Goal: Information Seeking & Learning: Learn about a topic

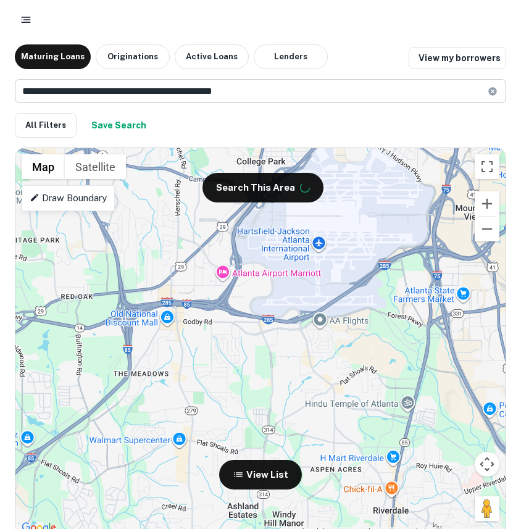
click at [293, 90] on input "**********" at bounding box center [251, 91] width 473 height 24
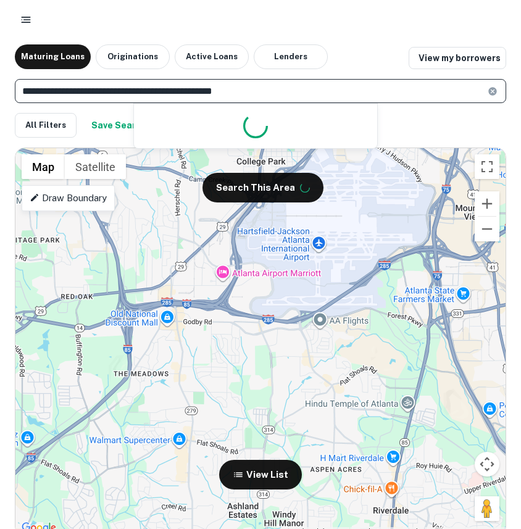
click at [293, 90] on input "**********" at bounding box center [251, 91] width 473 height 24
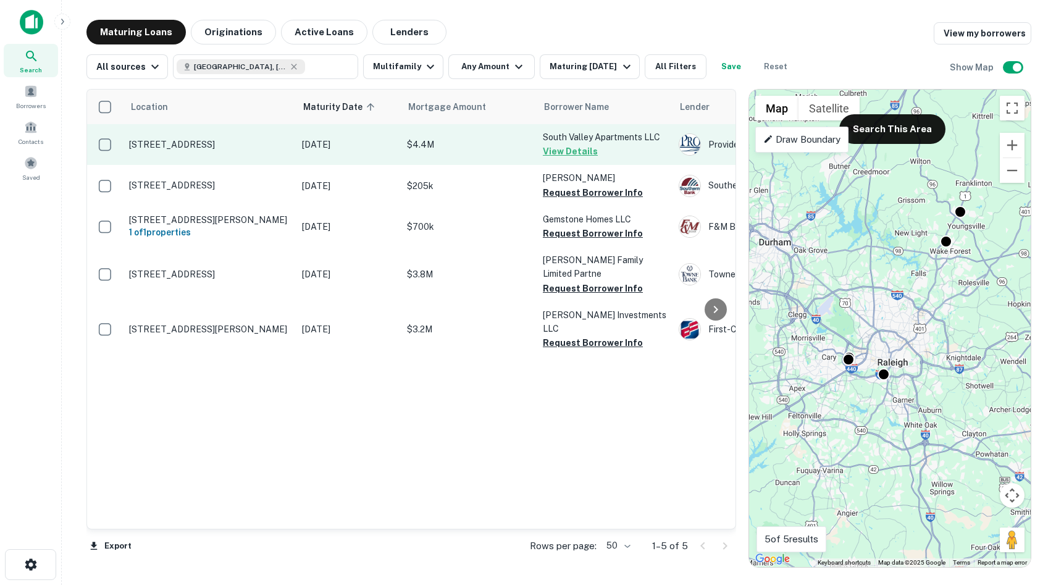
click at [229, 142] on p "[STREET_ADDRESS]" at bounding box center [209, 144] width 161 height 11
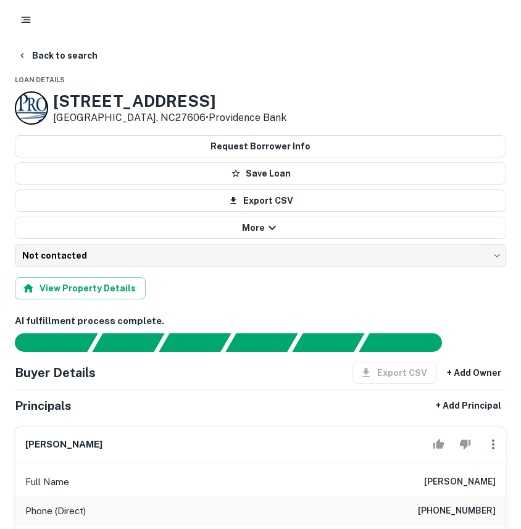
click at [27, 24] on icon "button" at bounding box center [26, 20] width 12 height 12
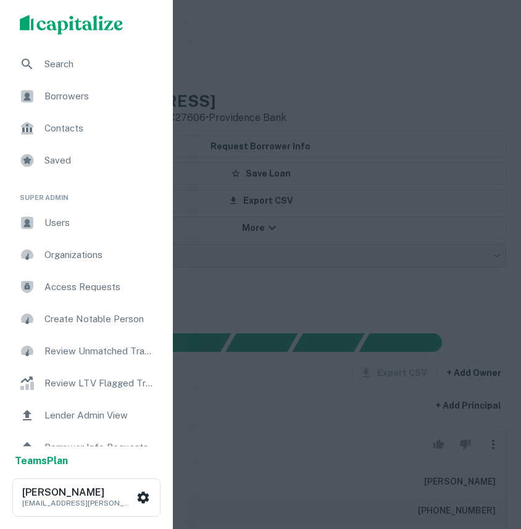
click at [73, 96] on span "Borrowers" at bounding box center [99, 96] width 111 height 15
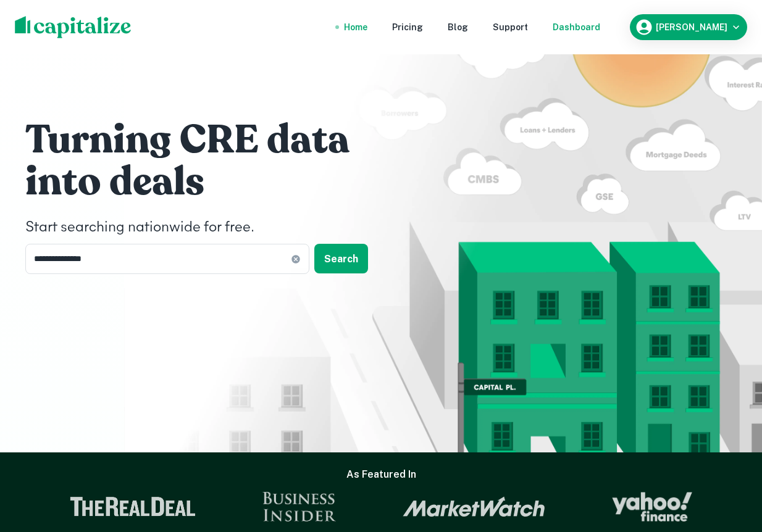
click at [600, 30] on div "Dashboard" at bounding box center [577, 27] width 48 height 14
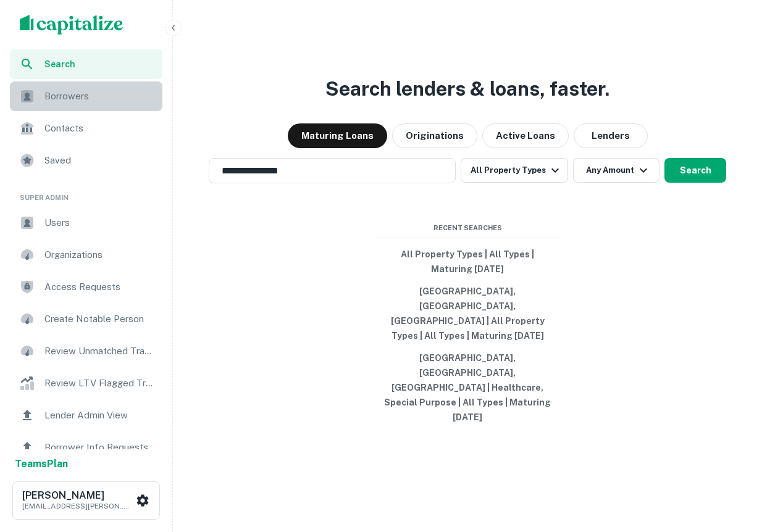
click at [88, 107] on div "Borrowers" at bounding box center [86, 97] width 153 height 30
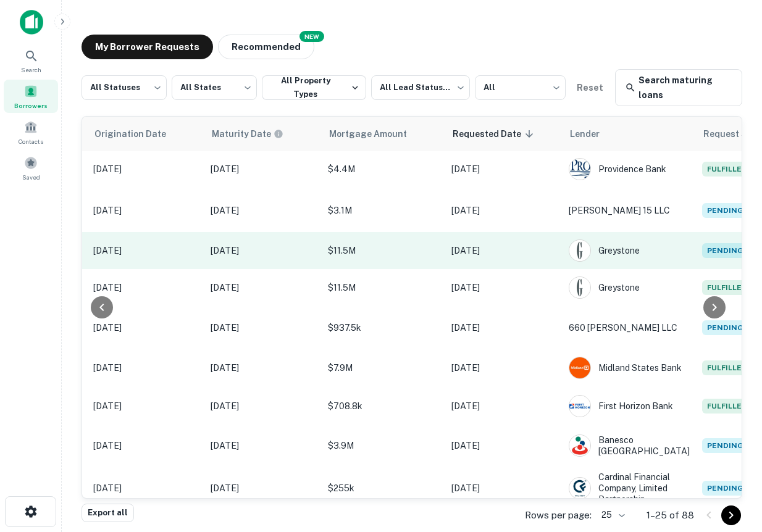
scroll to position [2, 0]
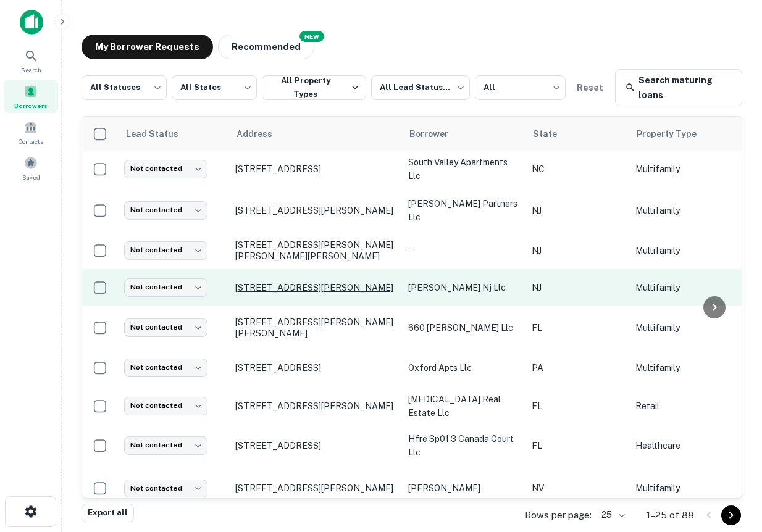
click at [309, 289] on p "[STREET_ADDRESS][PERSON_NAME]" at bounding box center [315, 287] width 161 height 11
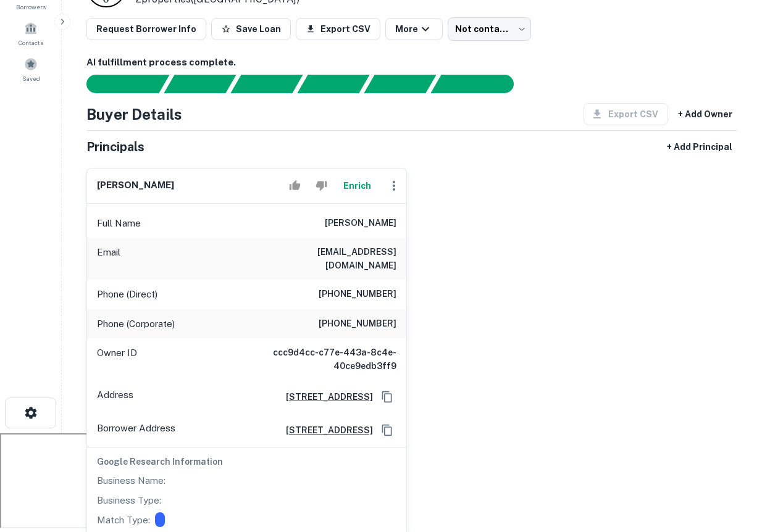
scroll to position [99, 0]
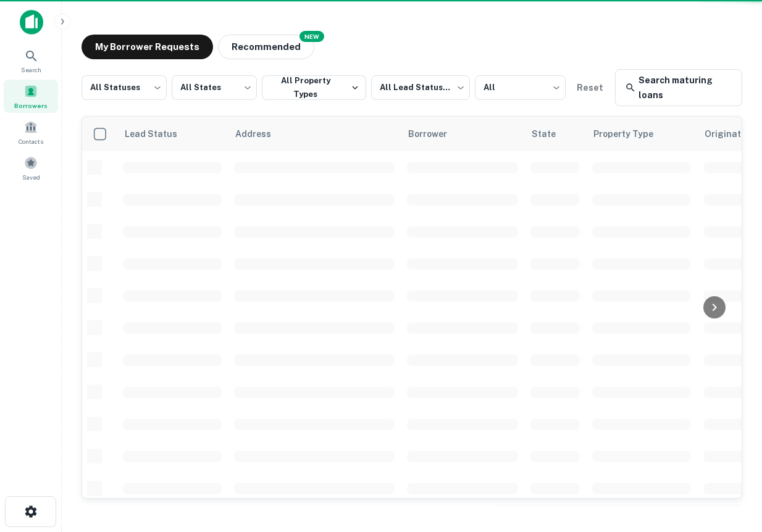
scroll to position [2, 0]
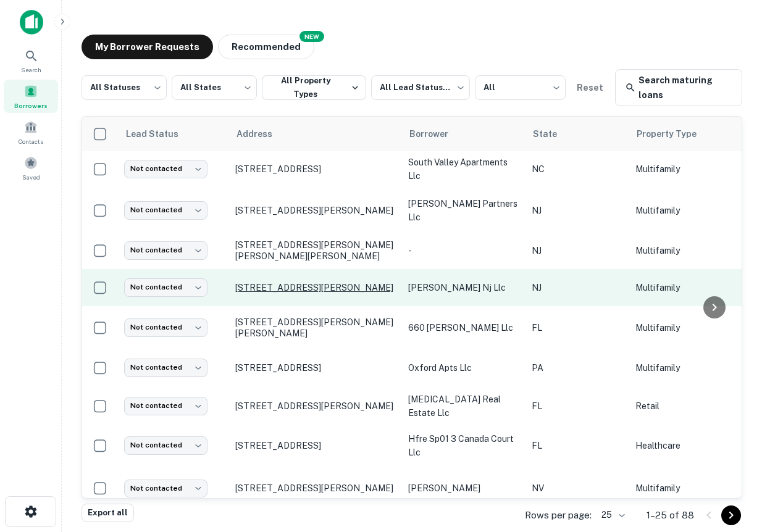
click at [333, 289] on p "691 Elizabeth Ave Newark, NJ07112" at bounding box center [315, 287] width 161 height 11
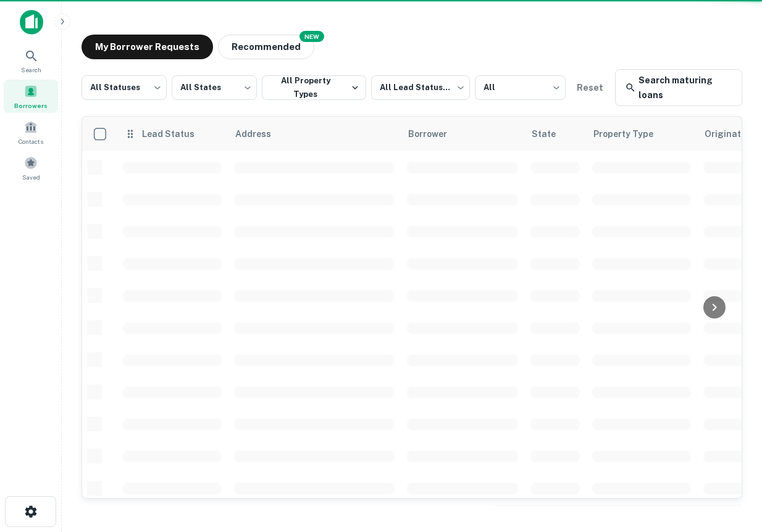
scroll to position [2, 0]
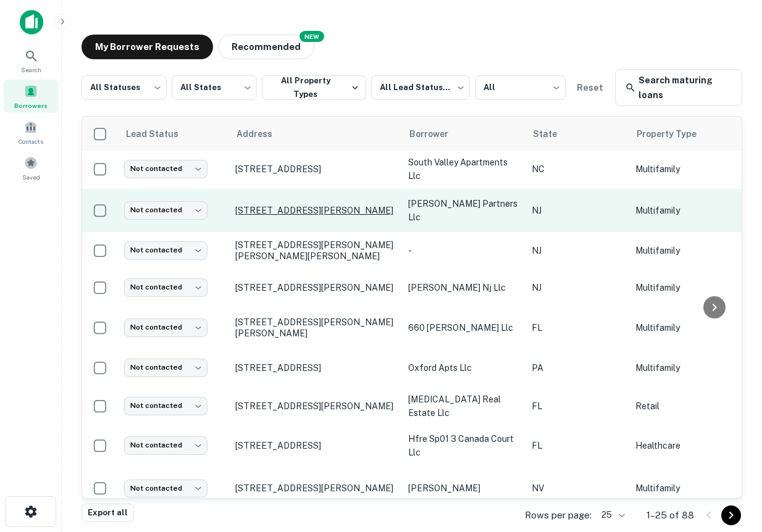
click at [303, 209] on p "[STREET_ADDRESS][PERSON_NAME]" at bounding box center [315, 210] width 161 height 11
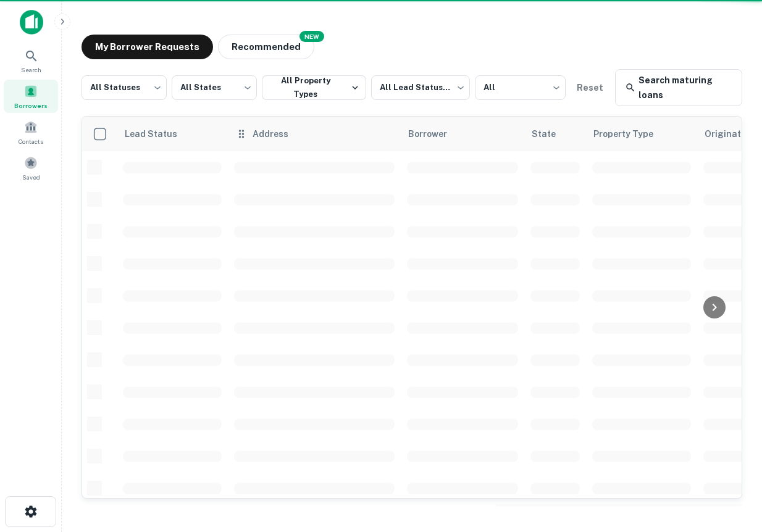
scroll to position [2, 0]
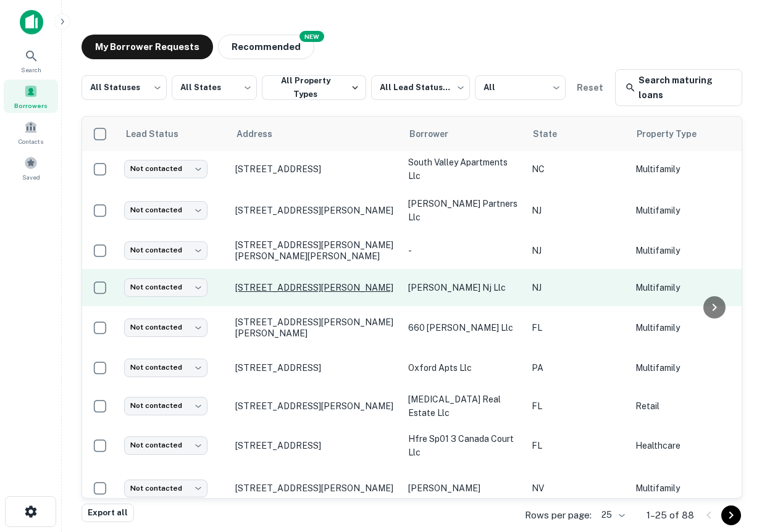
click at [298, 287] on p "[STREET_ADDRESS][PERSON_NAME]" at bounding box center [315, 287] width 161 height 11
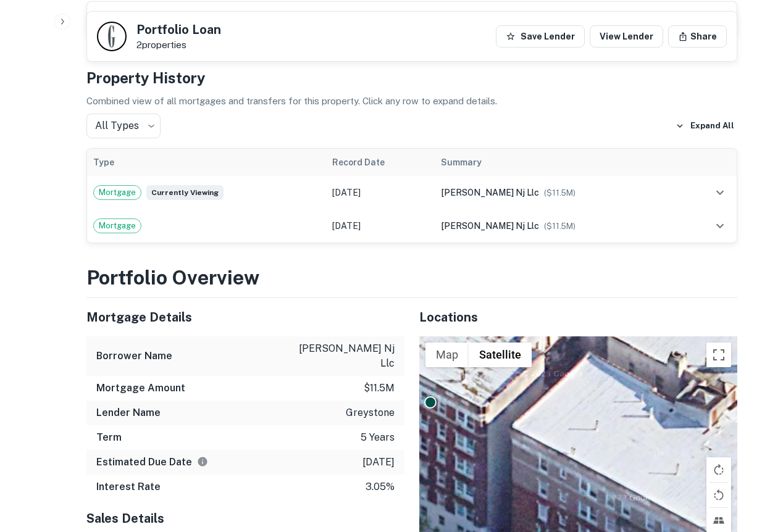
scroll to position [831, 0]
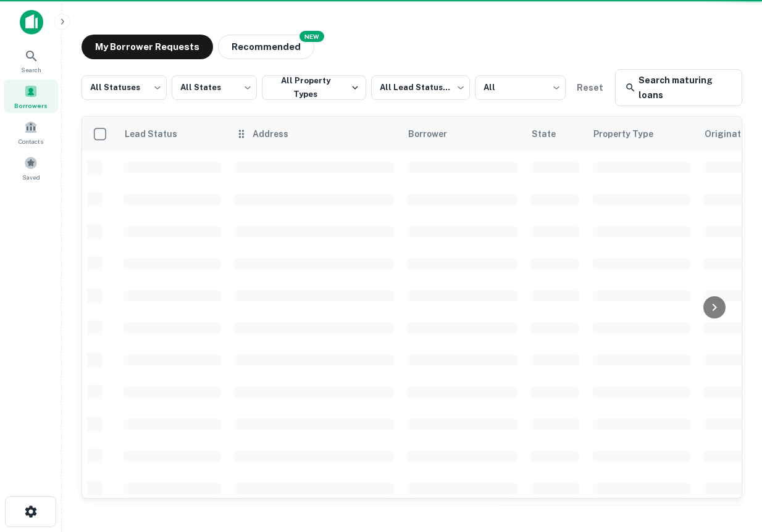
scroll to position [2, 0]
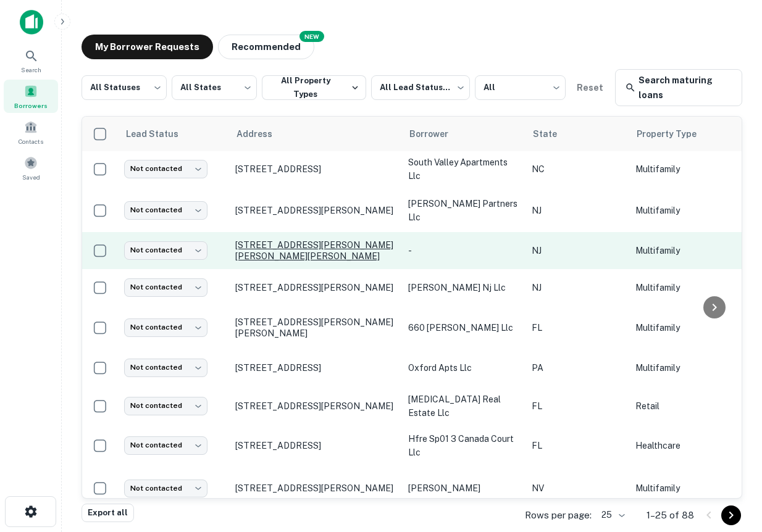
click at [337, 250] on p "691 Elizabeth Avenue Elizabeth and goldsmith Newark, NJ07112" at bounding box center [315, 251] width 161 height 22
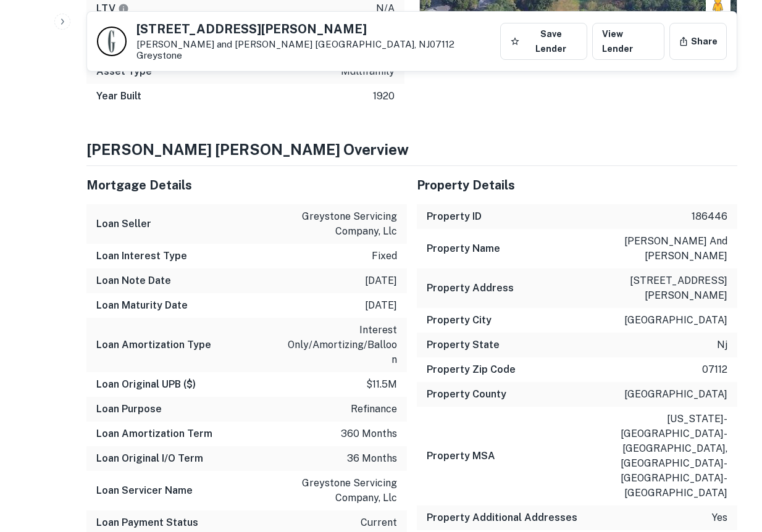
scroll to position [924, 0]
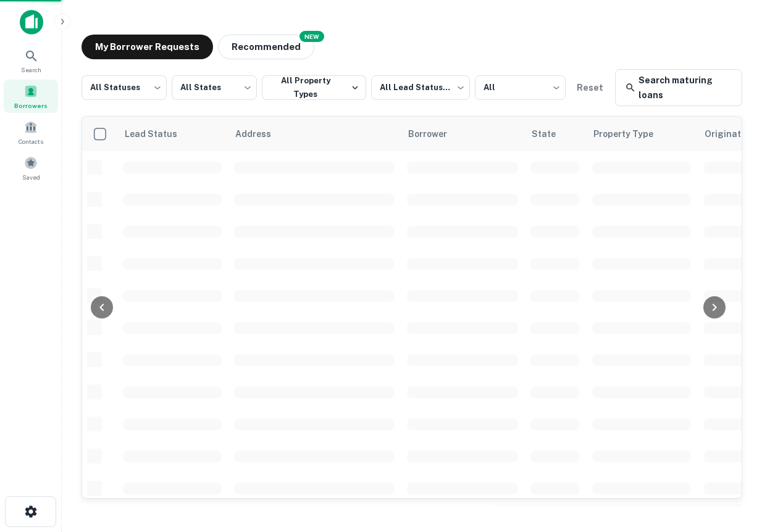
scroll to position [2, 0]
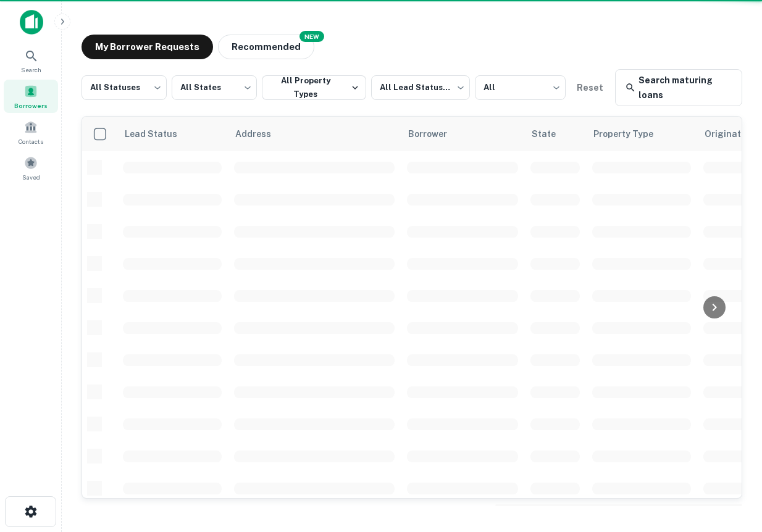
scroll to position [2, 0]
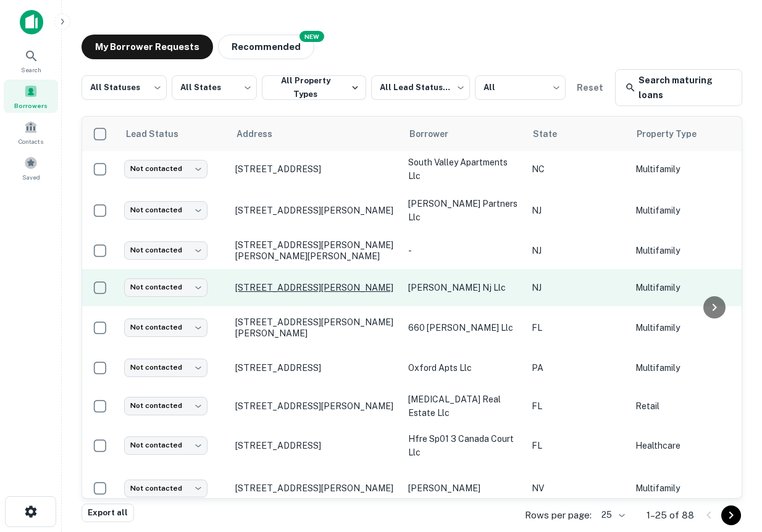
click at [298, 290] on p "691 Elizabeth Ave Newark, NJ07112" at bounding box center [315, 287] width 161 height 11
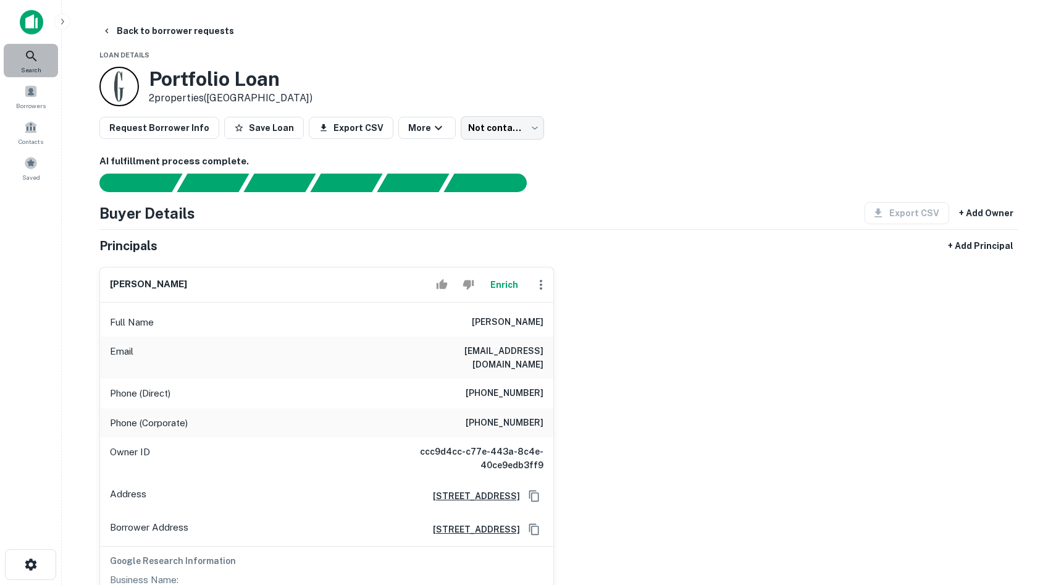
click at [35, 68] on span "Search" at bounding box center [31, 70] width 20 height 10
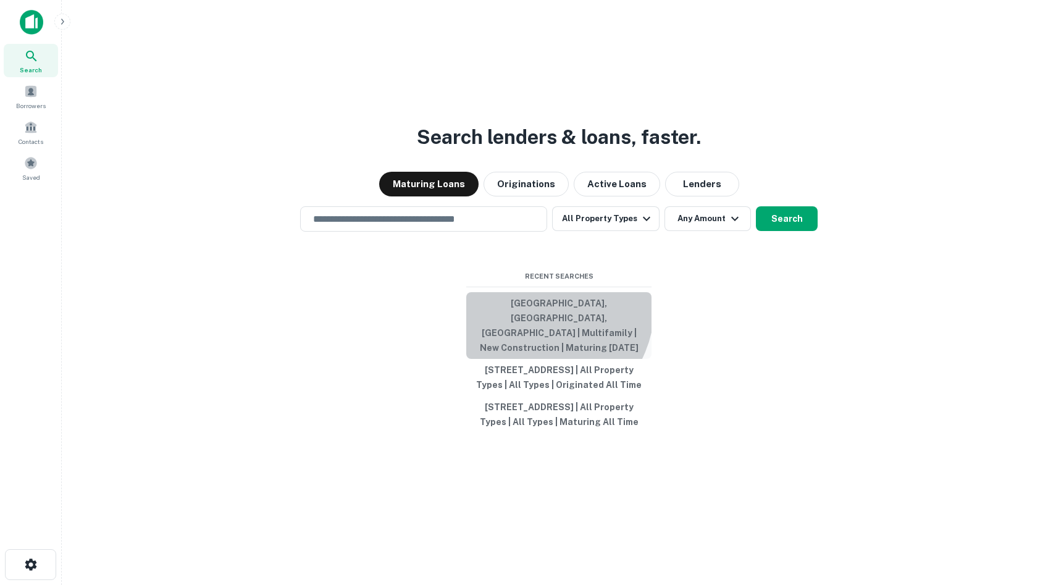
click at [532, 305] on button "[GEOGRAPHIC_DATA], [GEOGRAPHIC_DATA], [GEOGRAPHIC_DATA] | Multifamily | New Con…" at bounding box center [558, 325] width 185 height 67
type input "**********"
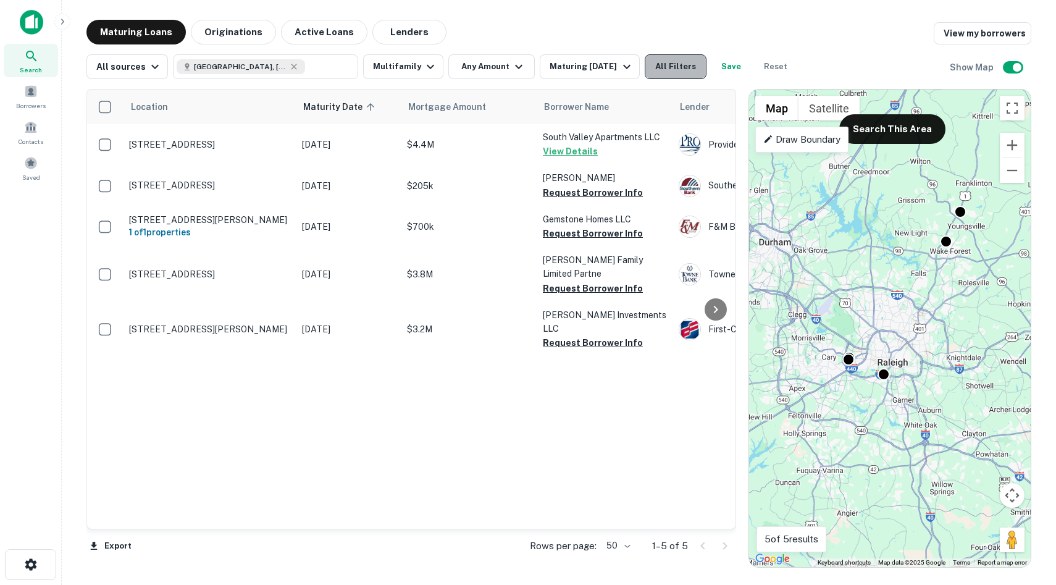
click at [679, 69] on button "All Filters" at bounding box center [676, 66] width 62 height 25
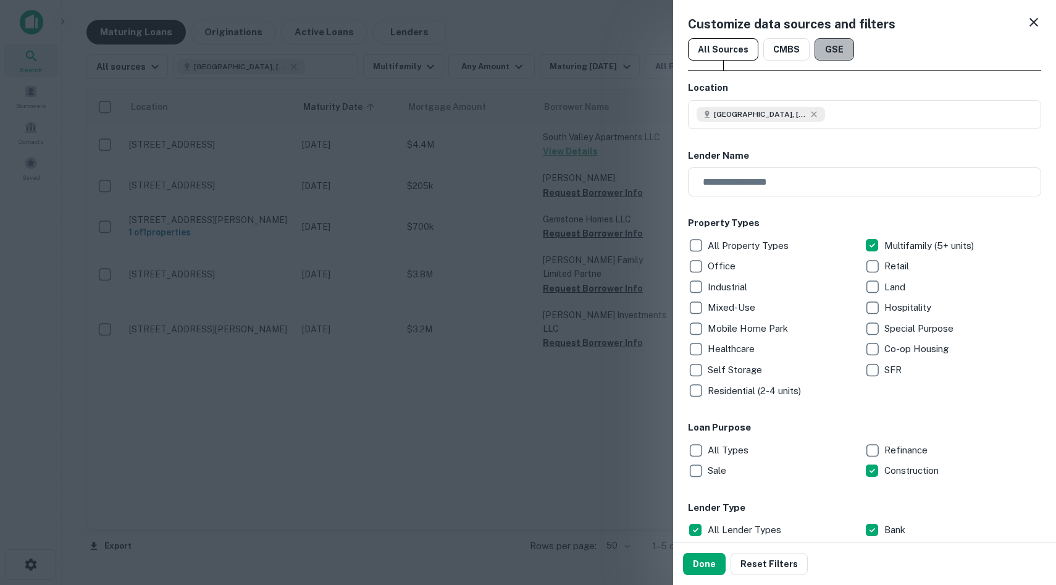
click at [820, 42] on button "GSE" at bounding box center [835, 49] width 40 height 22
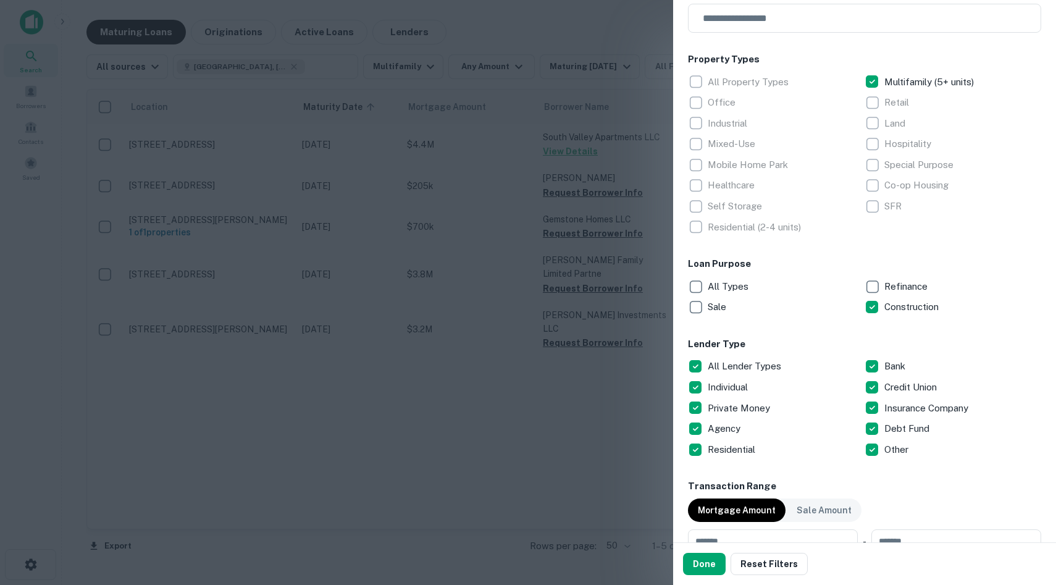
scroll to position [163, 0]
click at [747, 109] on div "Office" at bounding box center [776, 103] width 177 height 21
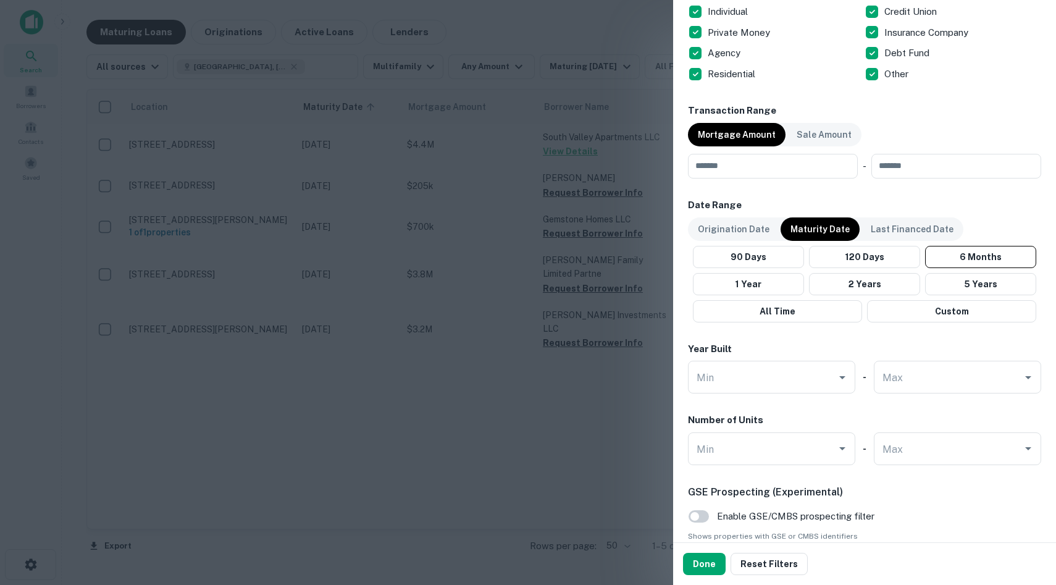
scroll to position [547, 0]
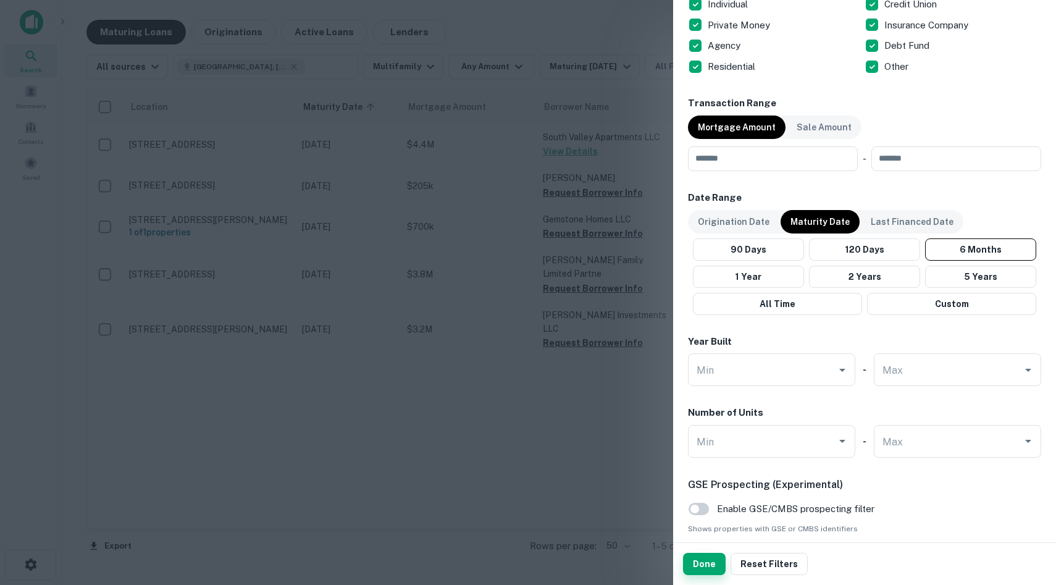
click at [711, 564] on button "Done" at bounding box center [704, 564] width 43 height 22
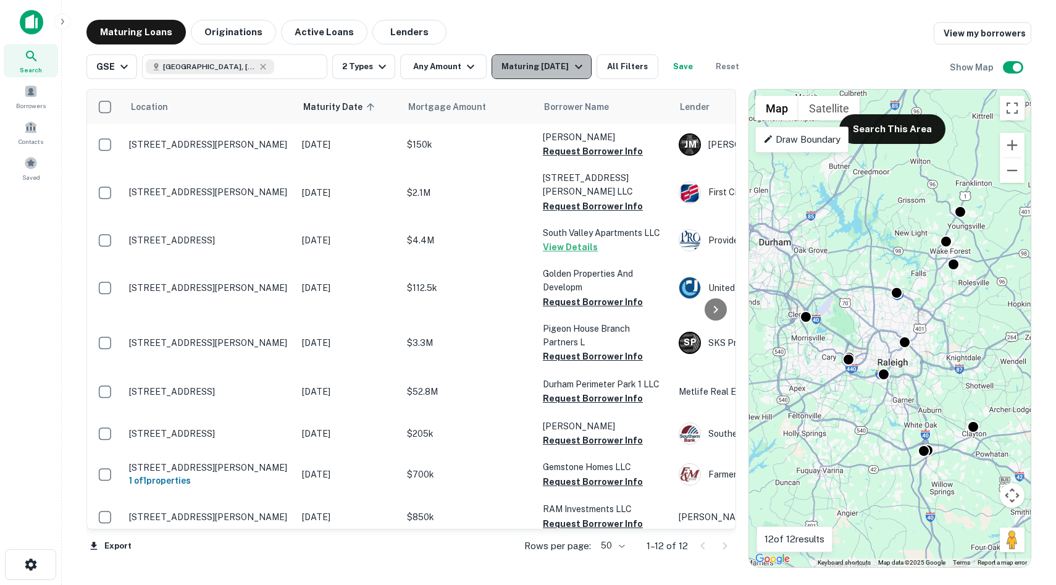
click at [553, 70] on div "Maturing In 6 Months" at bounding box center [543, 66] width 84 height 15
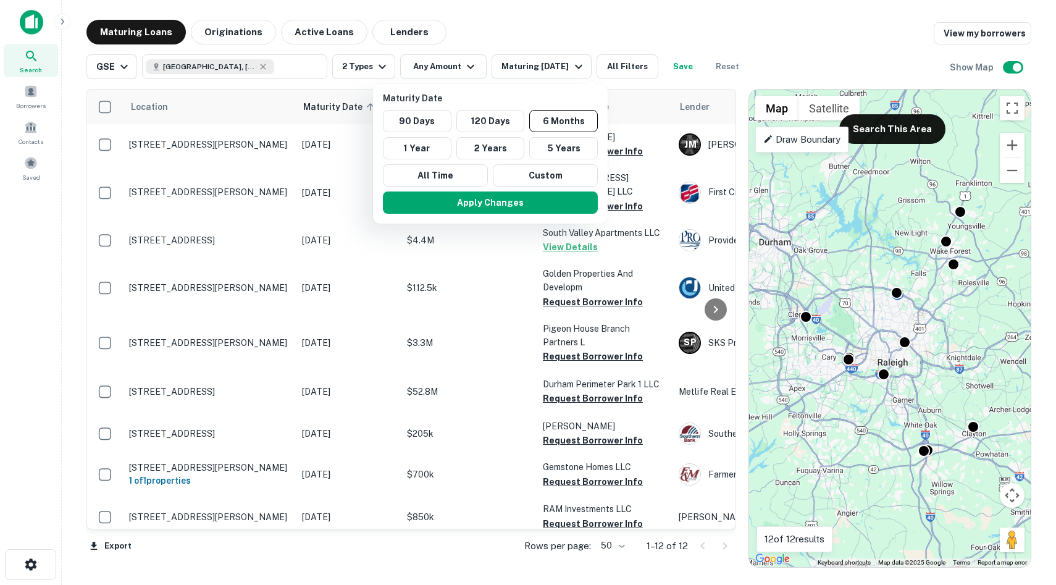
click at [542, 37] on div at bounding box center [528, 292] width 1056 height 585
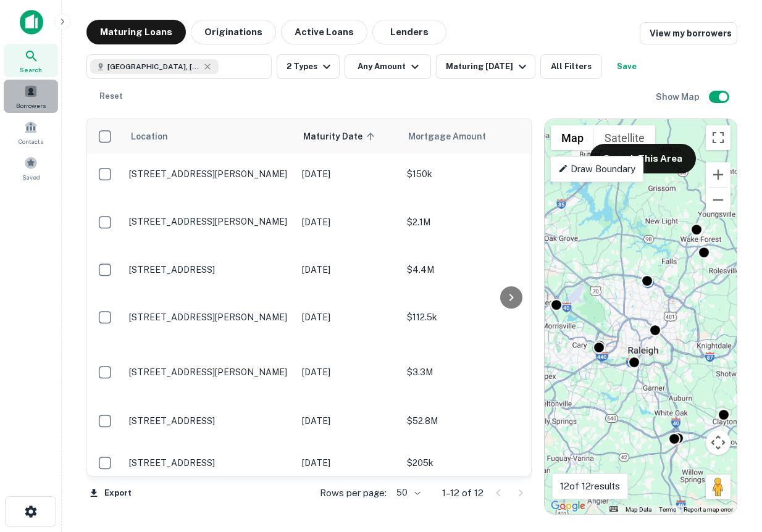
click at [23, 93] on div "Borrowers" at bounding box center [31, 96] width 54 height 33
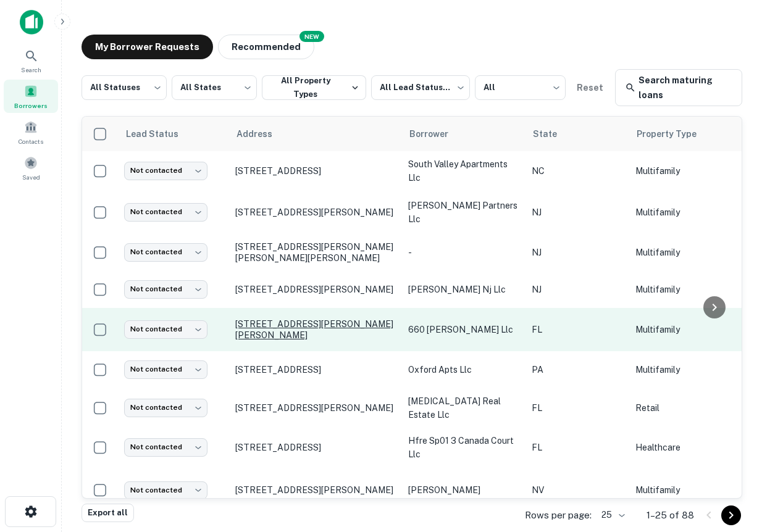
click at [333, 334] on p "[STREET_ADDRESS][PERSON_NAME][PERSON_NAME]" at bounding box center [315, 330] width 161 height 22
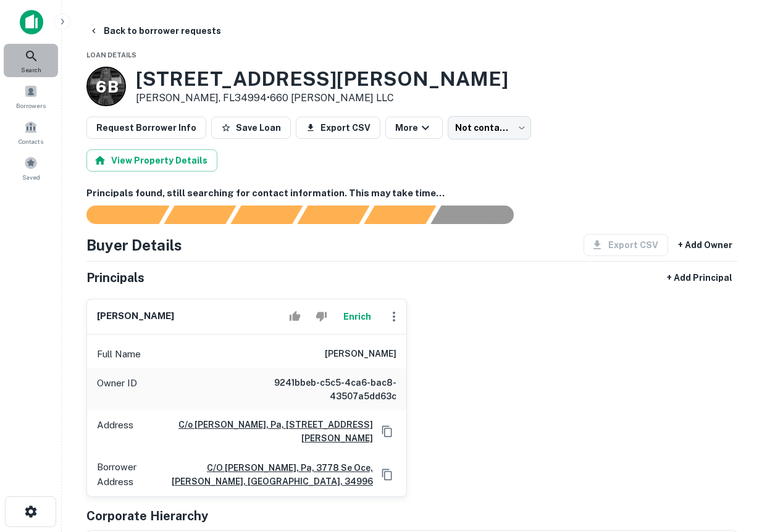
click at [27, 65] on span "Search" at bounding box center [31, 70] width 20 height 10
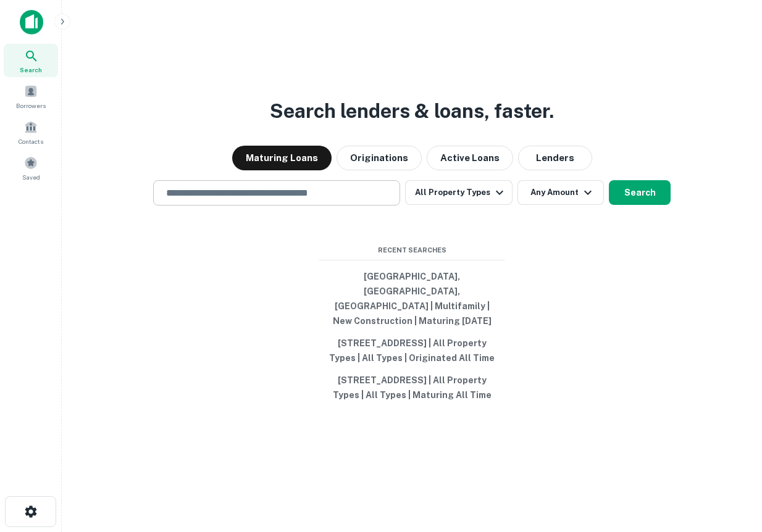
click at [321, 185] on div "​" at bounding box center [276, 192] width 247 height 25
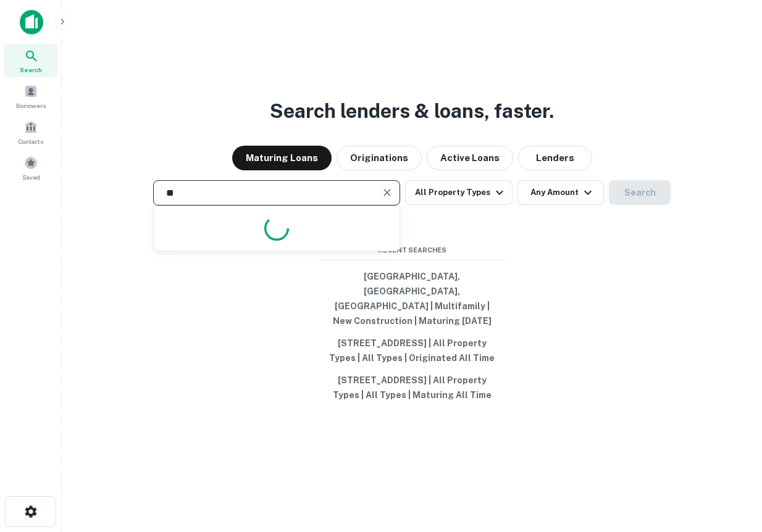
type input "*"
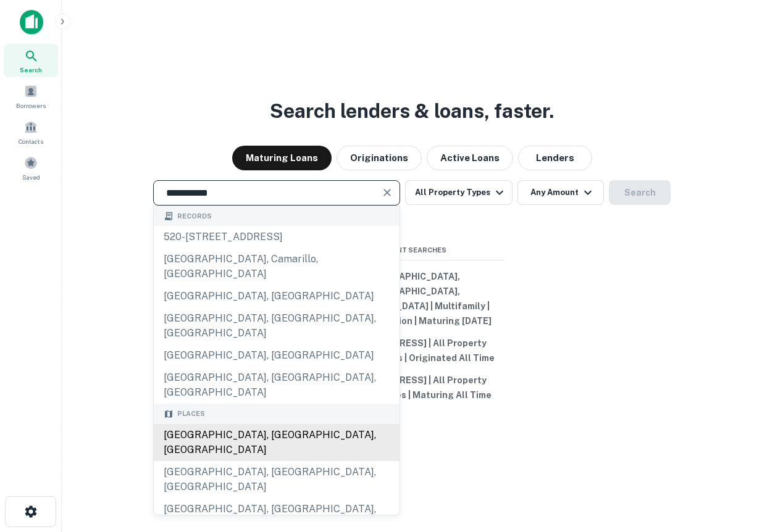
click at [248, 424] on div "Los Angeles, CA, USA" at bounding box center [277, 442] width 246 height 37
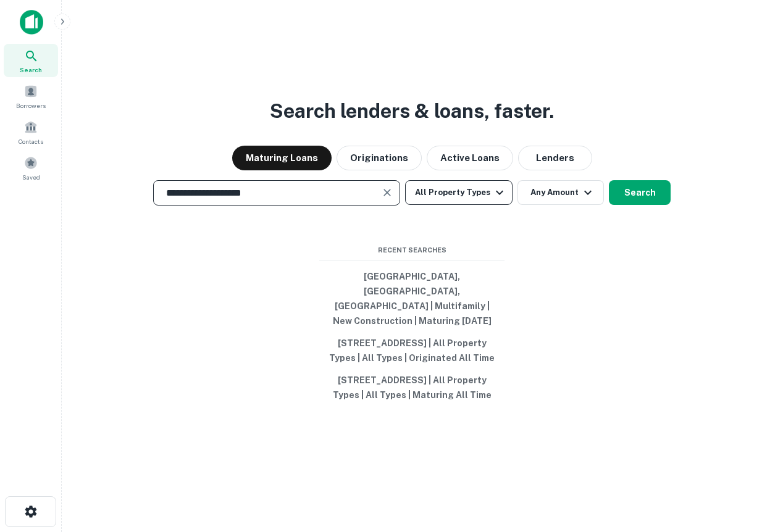
type input "**********"
click at [497, 191] on icon "button" at bounding box center [499, 192] width 15 height 15
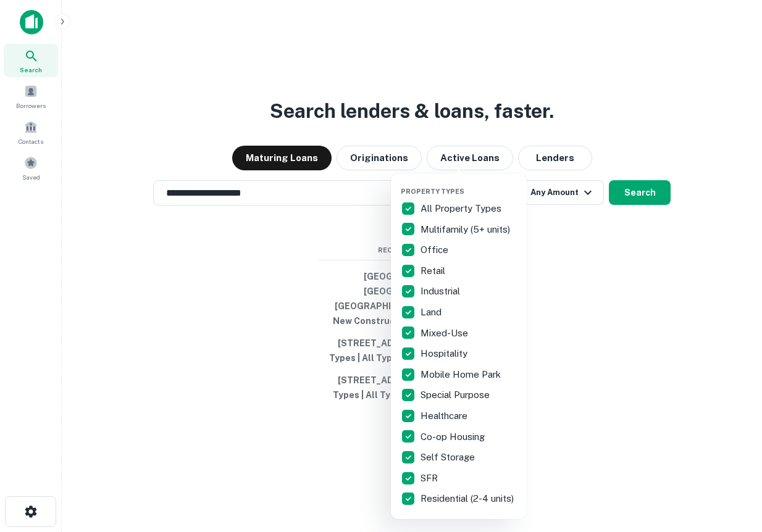
click at [595, 204] on div at bounding box center [381, 266] width 762 height 532
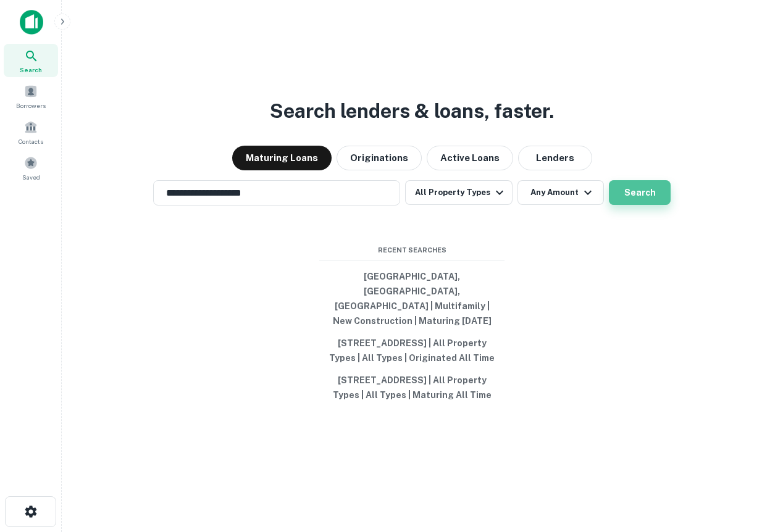
click at [635, 194] on button "Search" at bounding box center [640, 192] width 62 height 25
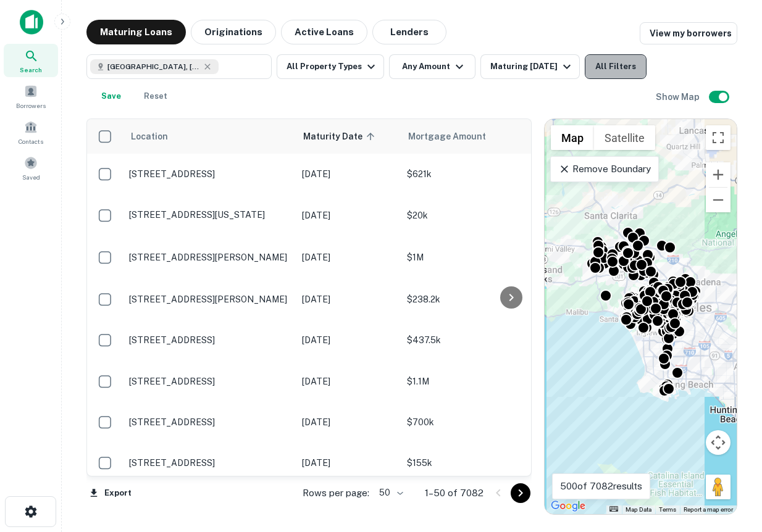
click at [608, 75] on button "All Filters" at bounding box center [616, 66] width 62 height 25
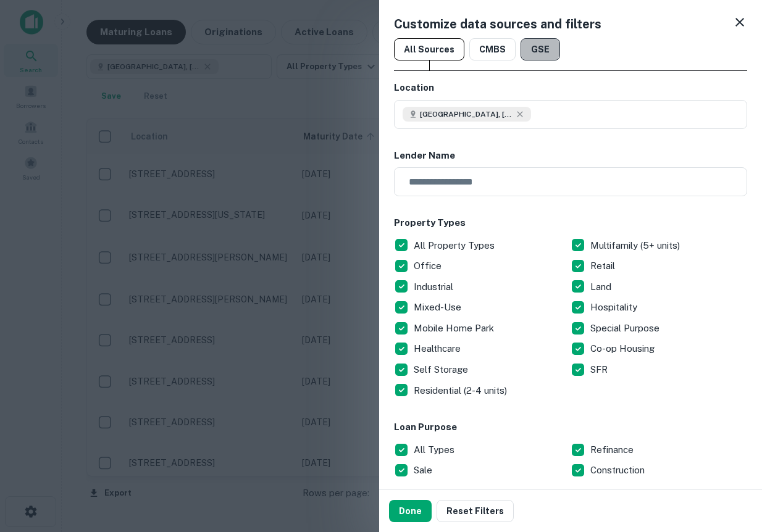
click at [525, 55] on button "GSE" at bounding box center [541, 49] width 40 height 22
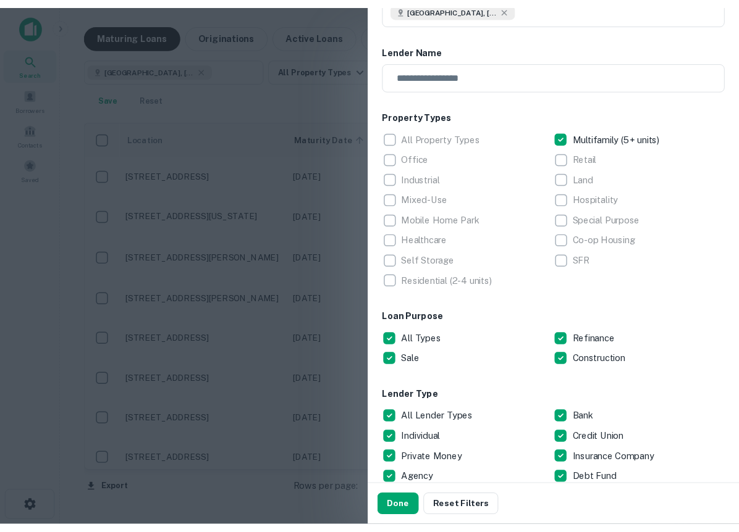
scroll to position [115, 0]
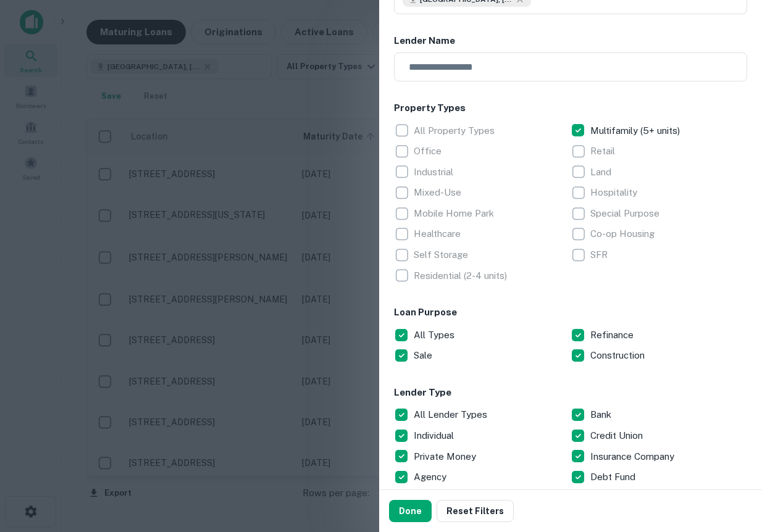
click at [319, 233] on div at bounding box center [381, 266] width 762 height 532
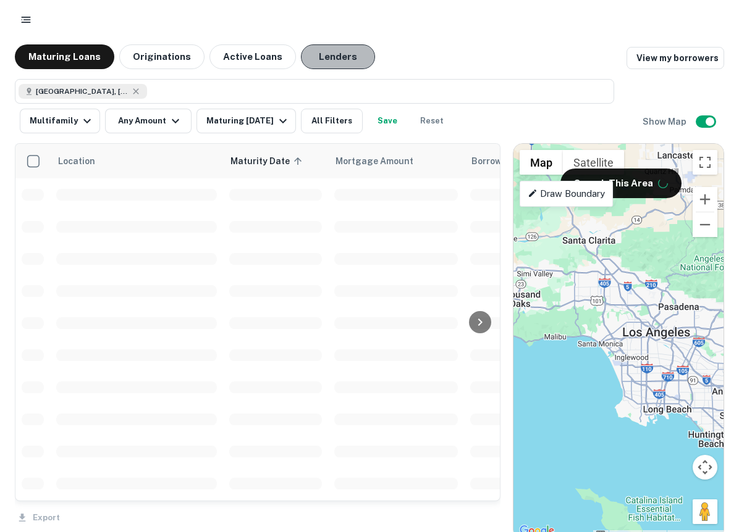
drag, startPoint x: 340, startPoint y: 63, endPoint x: 332, endPoint y: 64, distance: 7.4
click at [340, 63] on button "Lenders" at bounding box center [338, 56] width 74 height 25
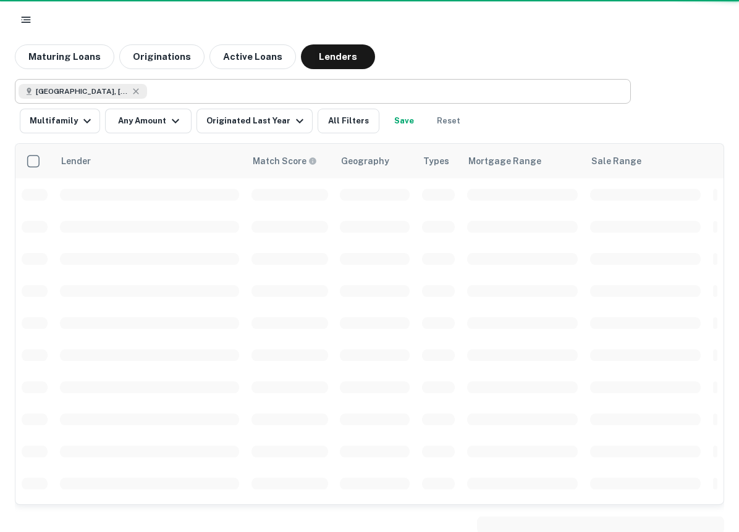
click at [219, 79] on div "Los Angeles, CA, USA ​" at bounding box center [323, 91] width 616 height 25
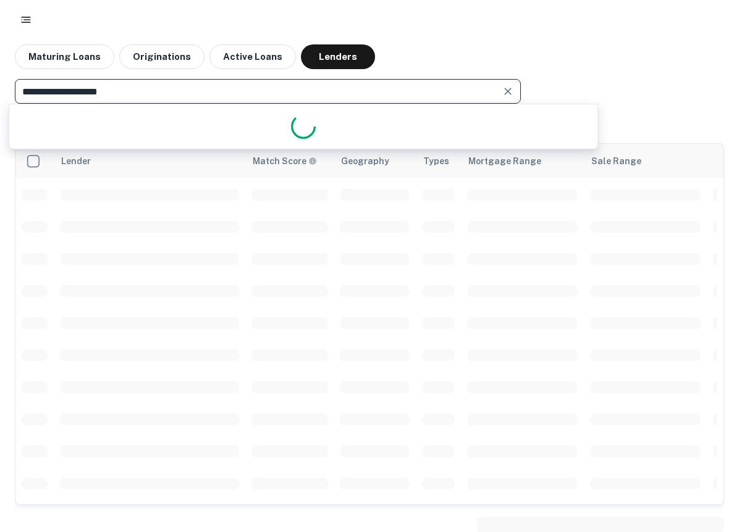
click at [92, 92] on input "**********" at bounding box center [258, 91] width 478 height 17
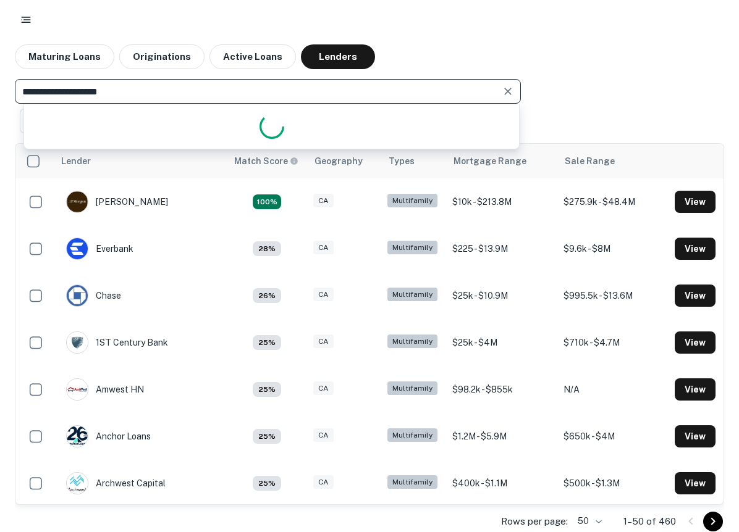
click at [161, 93] on input "**********" at bounding box center [258, 91] width 478 height 17
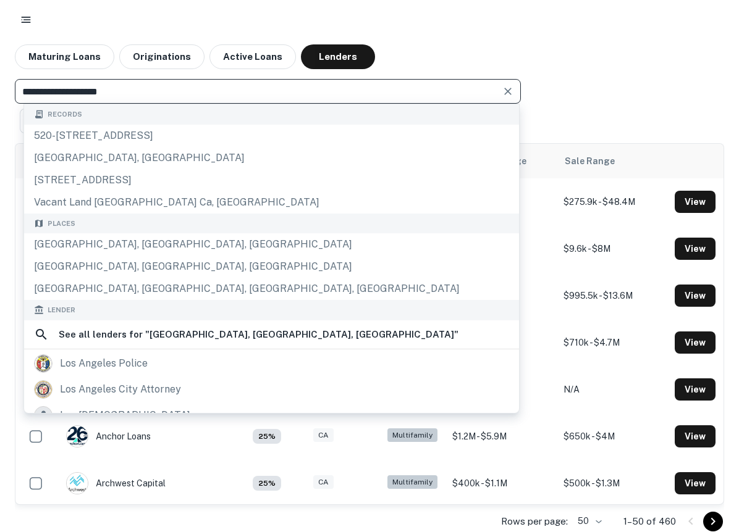
click at [161, 93] on input "**********" at bounding box center [258, 91] width 478 height 17
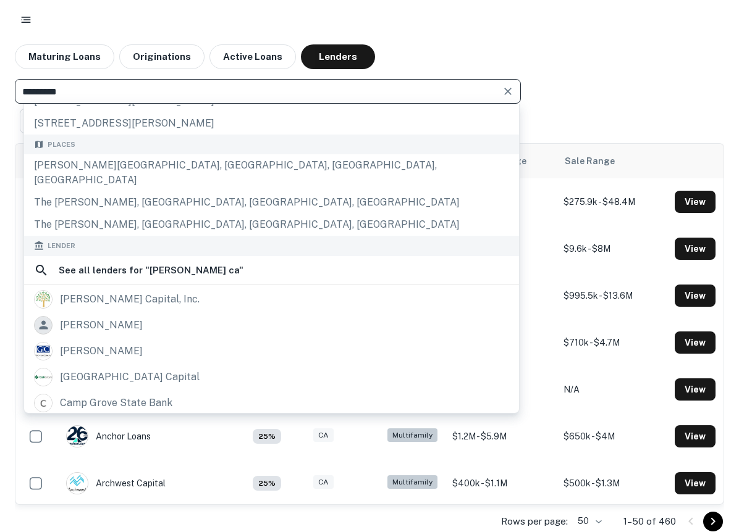
scroll to position [118, 0]
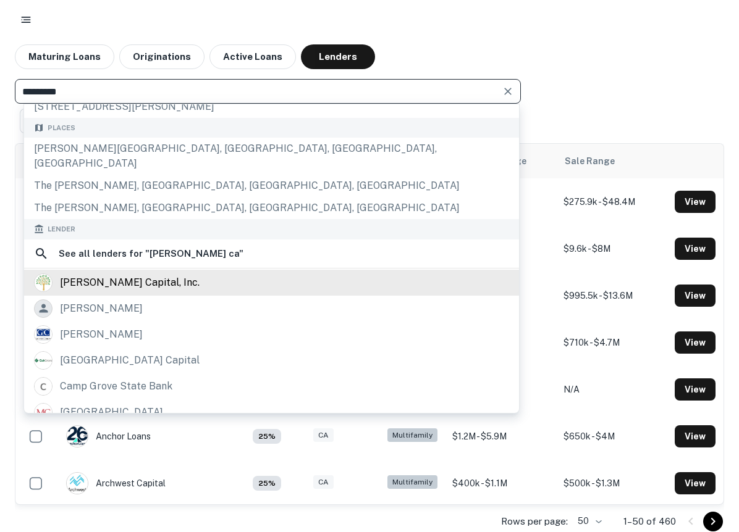
type input "*********"
click at [145, 274] on div "[PERSON_NAME] capital, inc." at bounding box center [130, 283] width 140 height 19
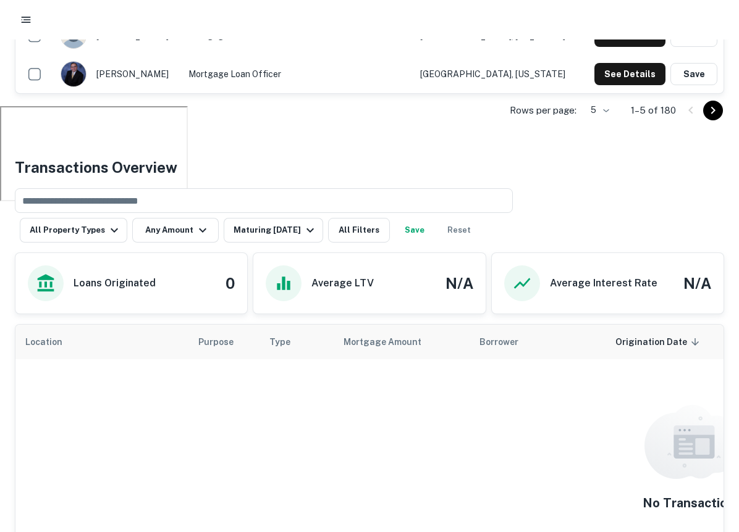
scroll to position [426, 0]
click at [292, 222] on button "Maturing [DATE]" at bounding box center [273, 231] width 99 height 25
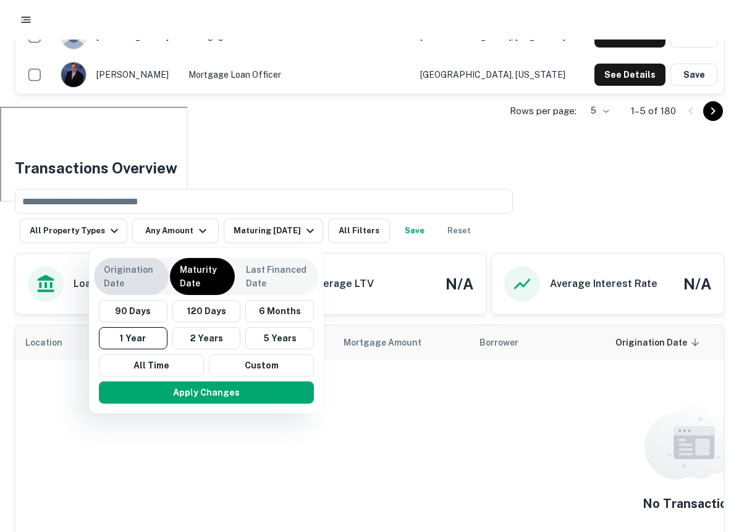
click at [149, 282] on p "Origination Date" at bounding box center [131, 276] width 55 height 27
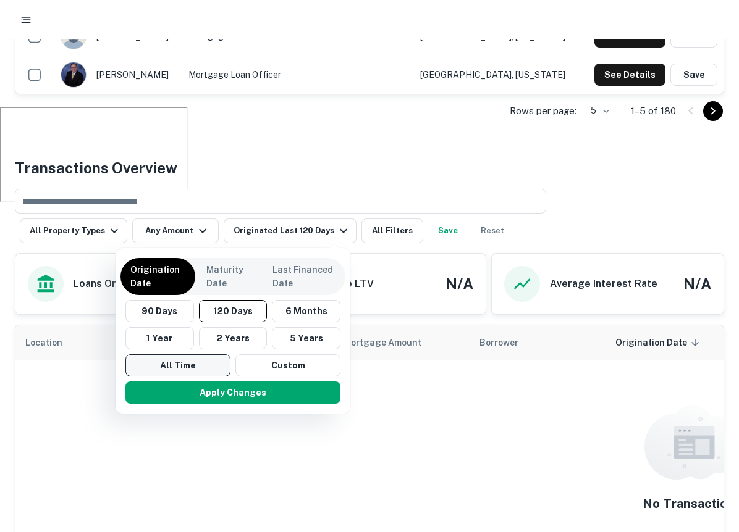
click at [190, 367] on button "All Time" at bounding box center [177, 366] width 105 height 22
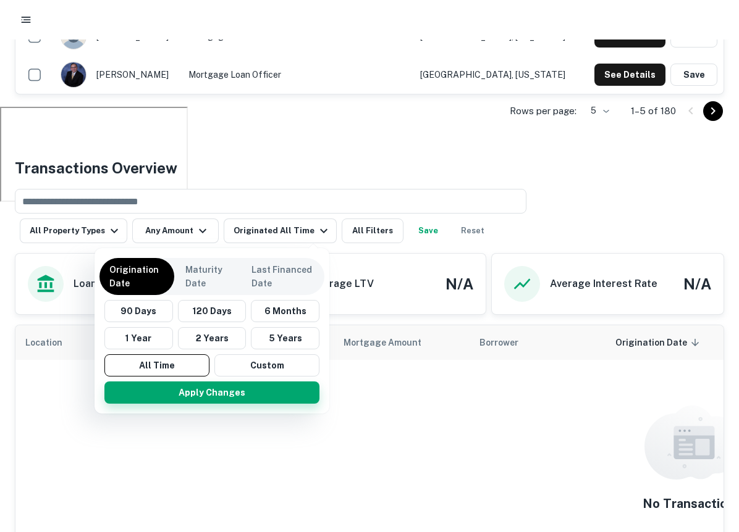
click at [212, 390] on button "Apply Changes" at bounding box center [211, 393] width 215 height 22
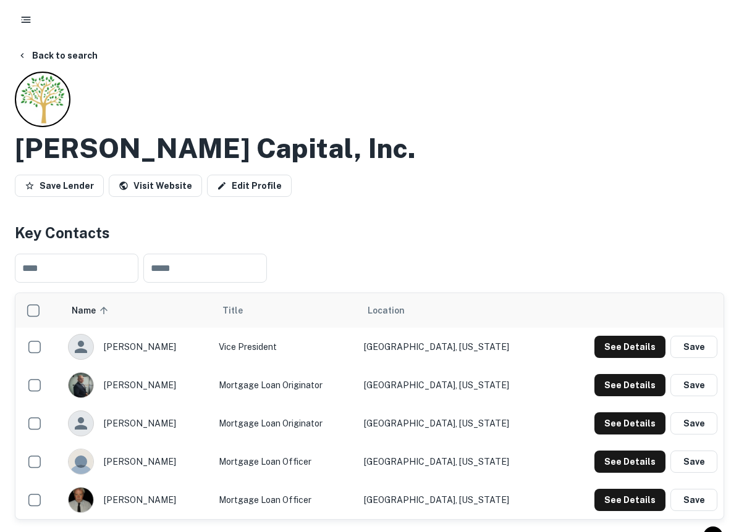
click at [324, 242] on h4 "Key Contacts" at bounding box center [369, 233] width 709 height 22
click at [587, 183] on div "Save Lender Visit Website Edit Profile" at bounding box center [369, 188] width 709 height 27
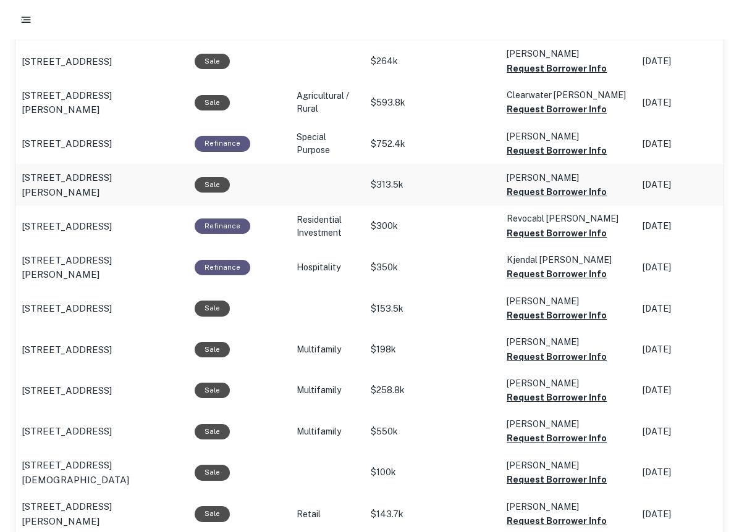
scroll to position [791, 0]
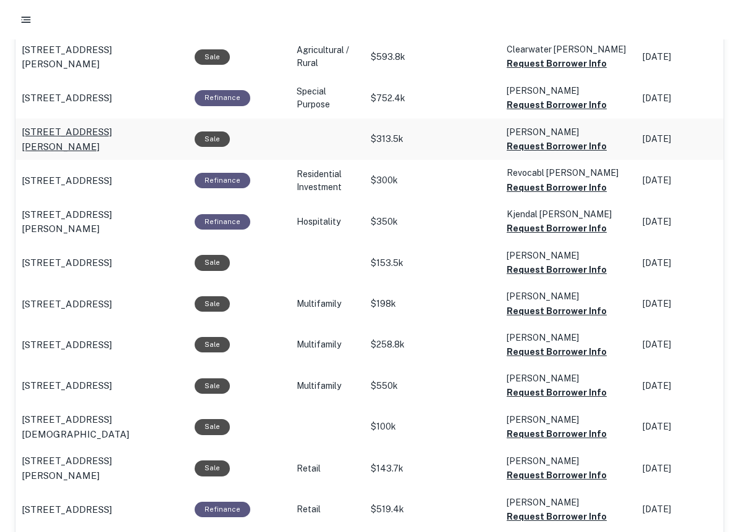
click at [106, 142] on p "107 Osborn St Philadelphia, PA19128" at bounding box center [102, 139] width 161 height 29
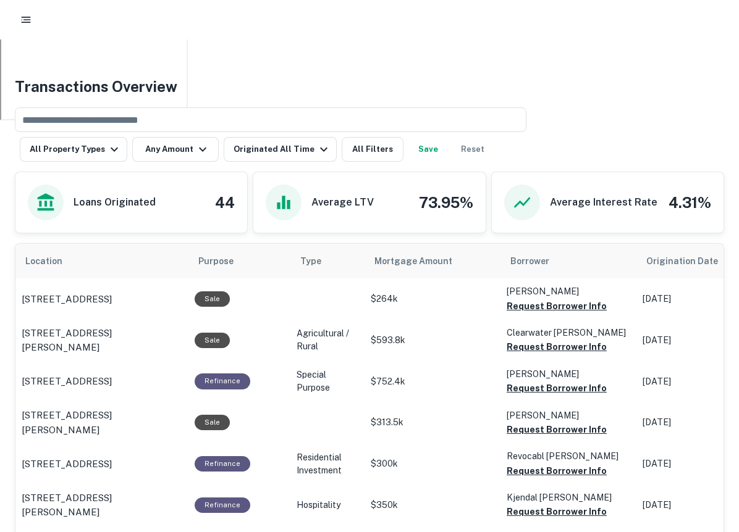
scroll to position [519, 0]
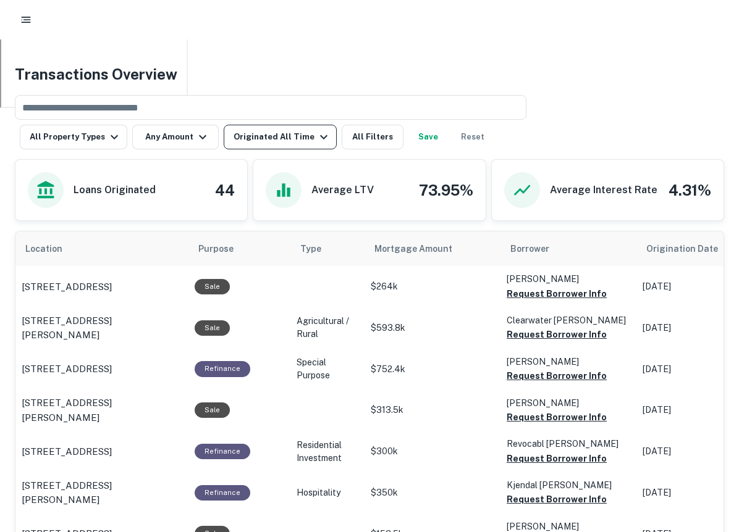
click at [293, 133] on div "Originated All Time" at bounding box center [282, 137] width 98 height 15
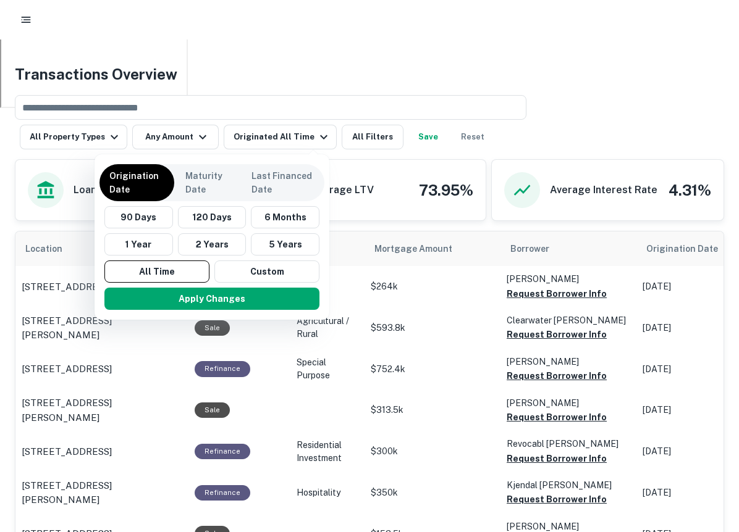
click at [379, 142] on div at bounding box center [369, 266] width 739 height 532
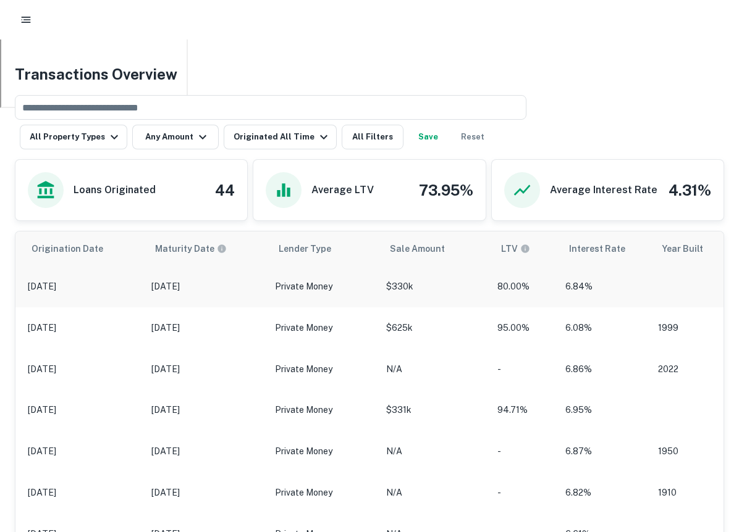
scroll to position [0, 631]
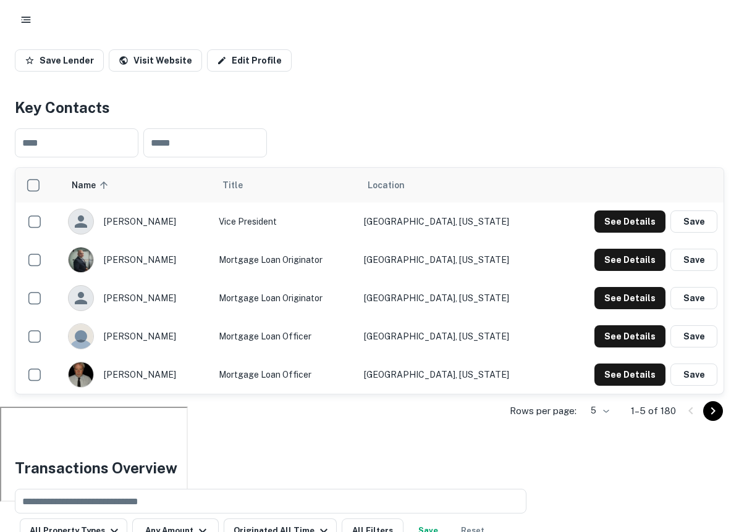
scroll to position [519, 0]
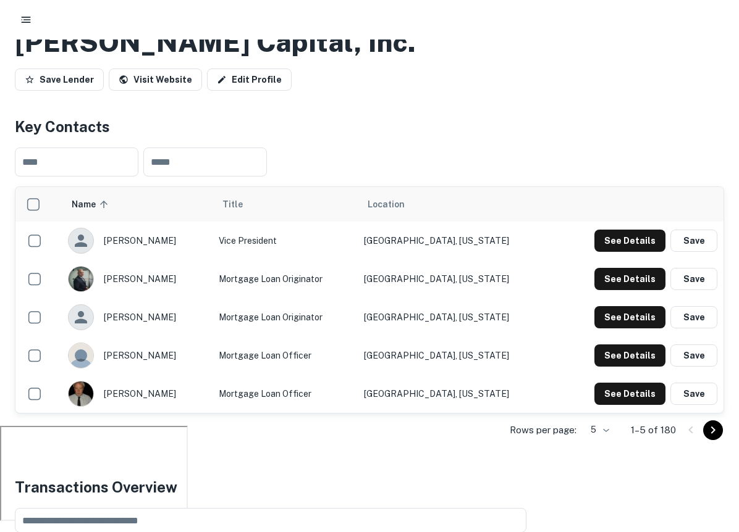
scroll to position [117, 0]
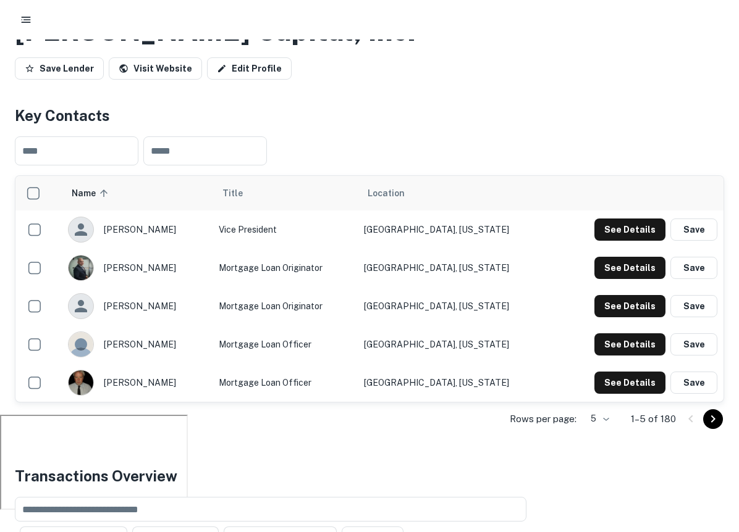
click at [716, 421] on icon "Go to next page" at bounding box center [712, 419] width 15 height 15
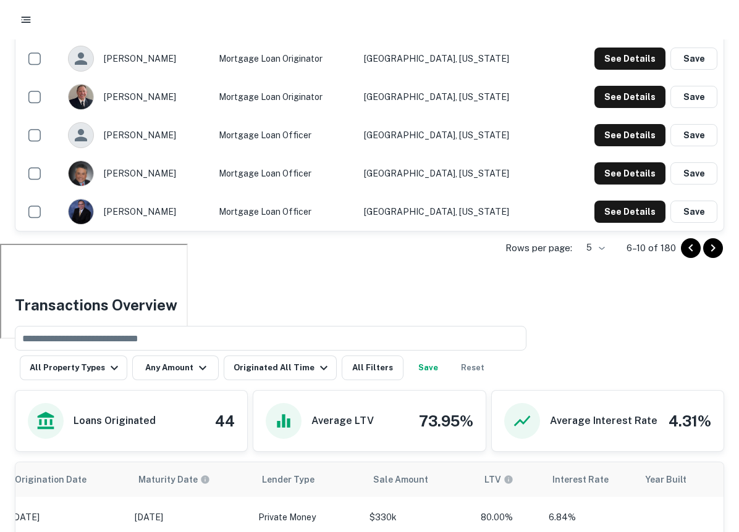
scroll to position [283, 0]
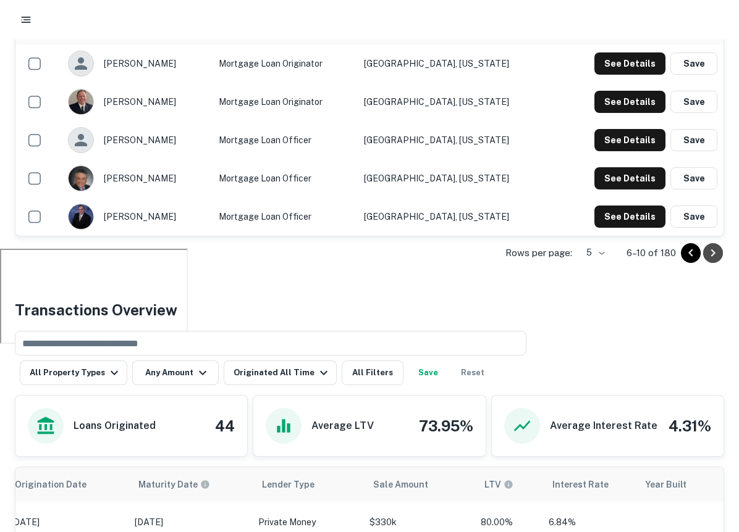
click at [716, 251] on icon "Go to next page" at bounding box center [712, 253] width 15 height 15
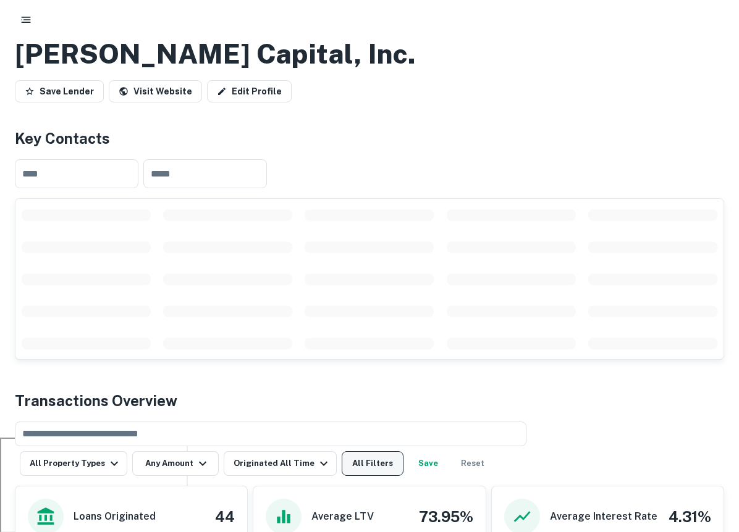
scroll to position [0, 0]
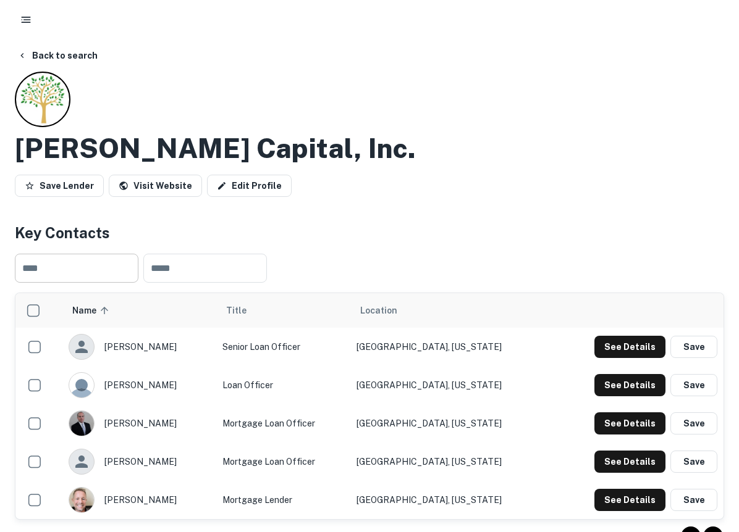
click at [114, 279] on input "text" at bounding box center [77, 268] width 124 height 29
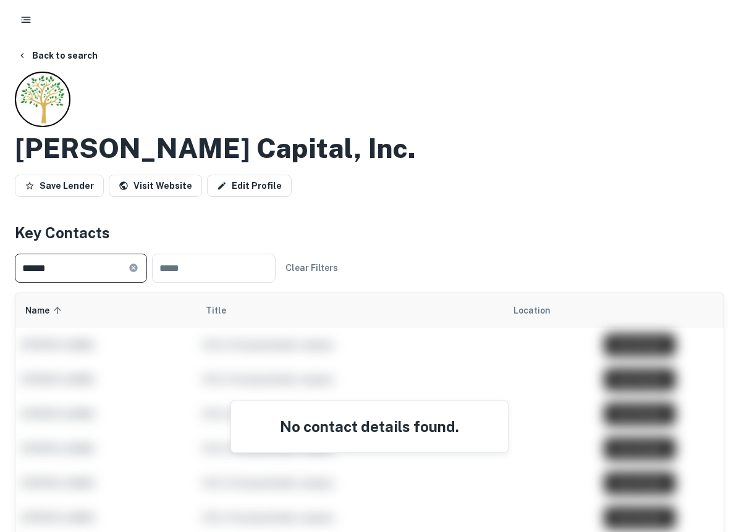
type input "******"
click at [137, 266] on icon at bounding box center [133, 268] width 8 height 8
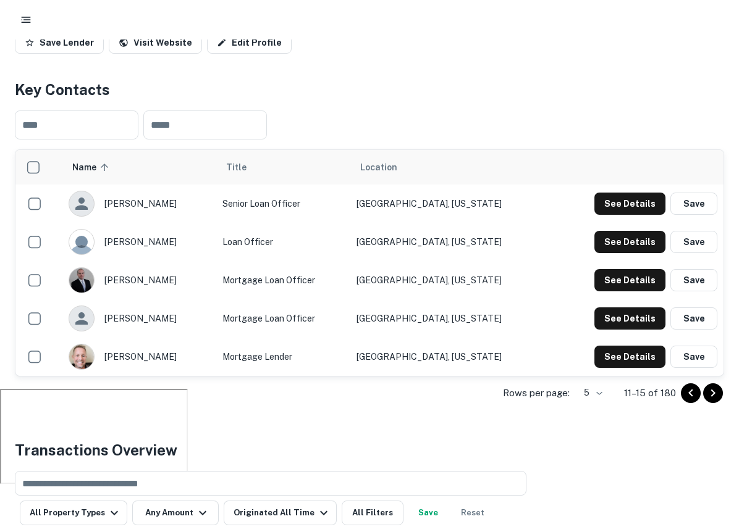
scroll to position [156, 0]
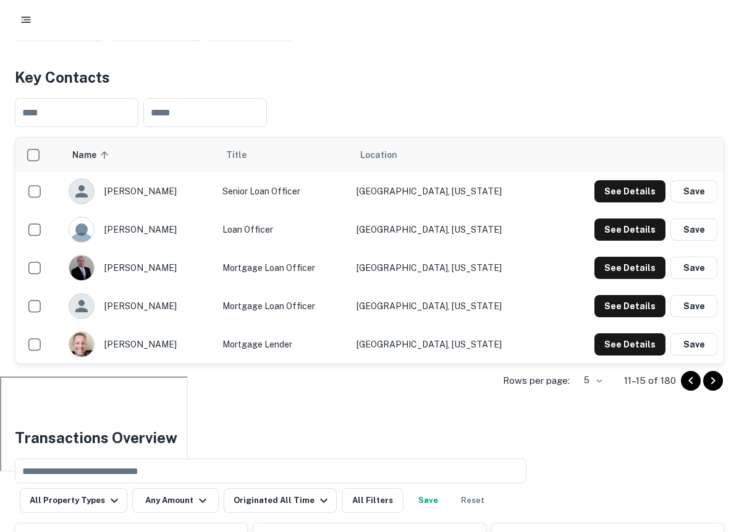
click at [686, 380] on icon "Go to previous page" at bounding box center [690, 381] width 15 height 15
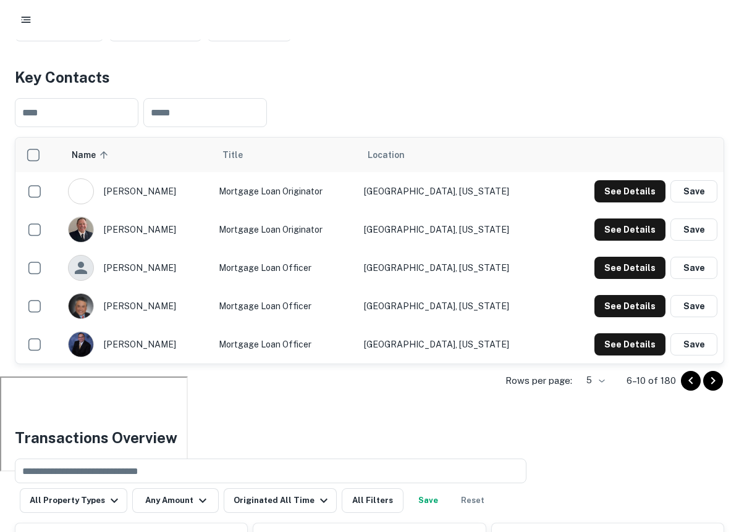
click at [686, 380] on icon "Go to previous page" at bounding box center [690, 381] width 15 height 15
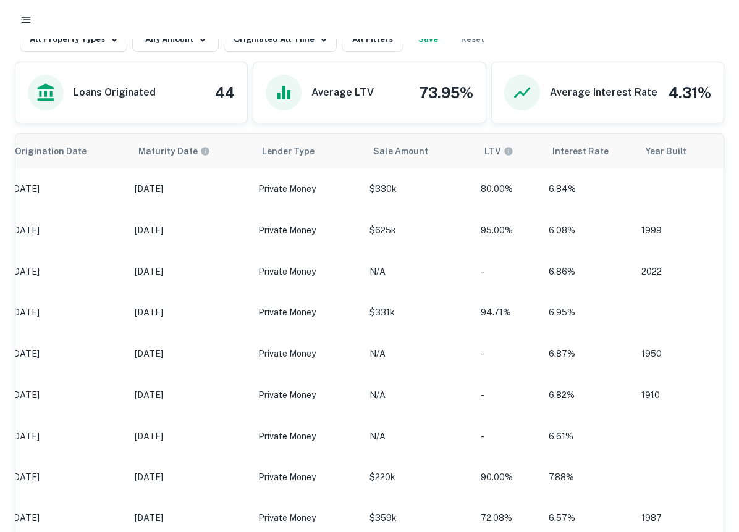
scroll to position [0, 0]
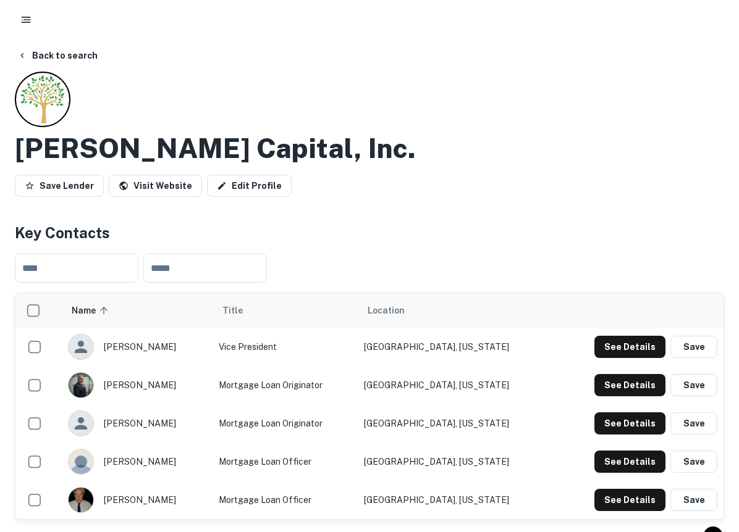
click at [58, 57] on button "Back to search" at bounding box center [57, 55] width 90 height 22
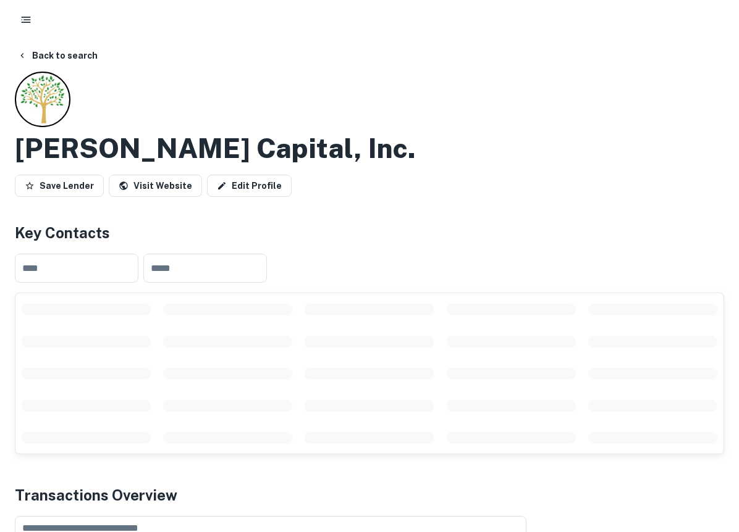
click at [28, 21] on icon "button" at bounding box center [26, 20] width 12 height 12
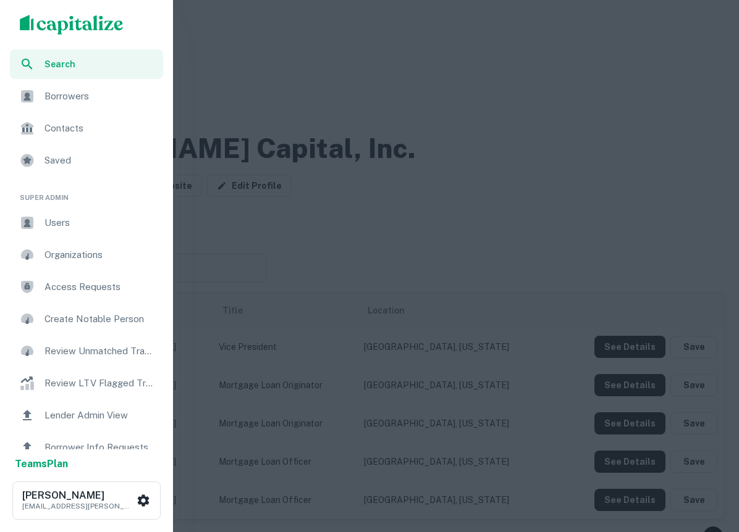
click at [81, 56] on div "Search" at bounding box center [86, 64] width 153 height 30
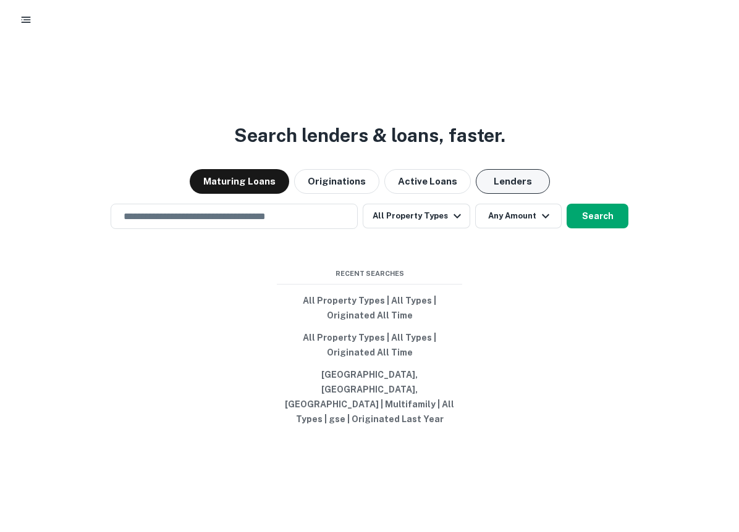
click at [518, 194] on button "Lenders" at bounding box center [513, 181] width 74 height 25
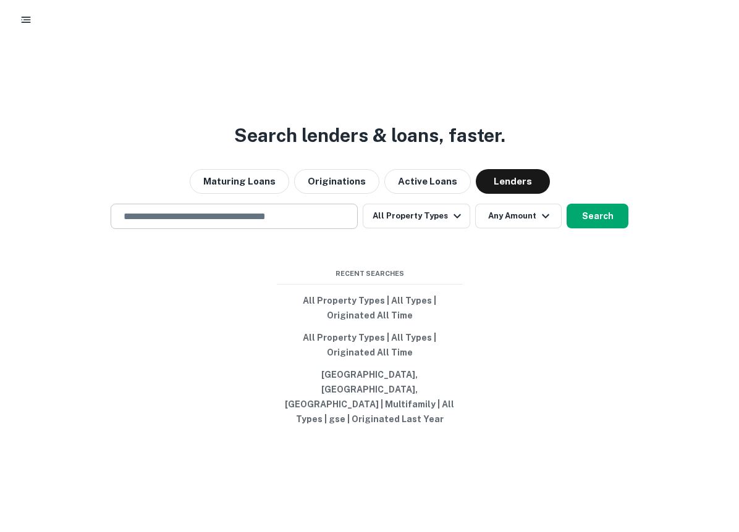
click at [288, 224] on div "​" at bounding box center [234, 216] width 247 height 25
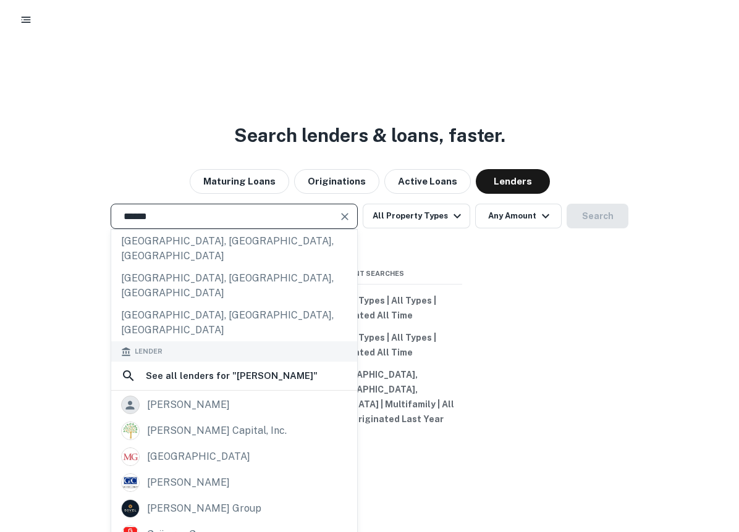
scroll to position [193, 0]
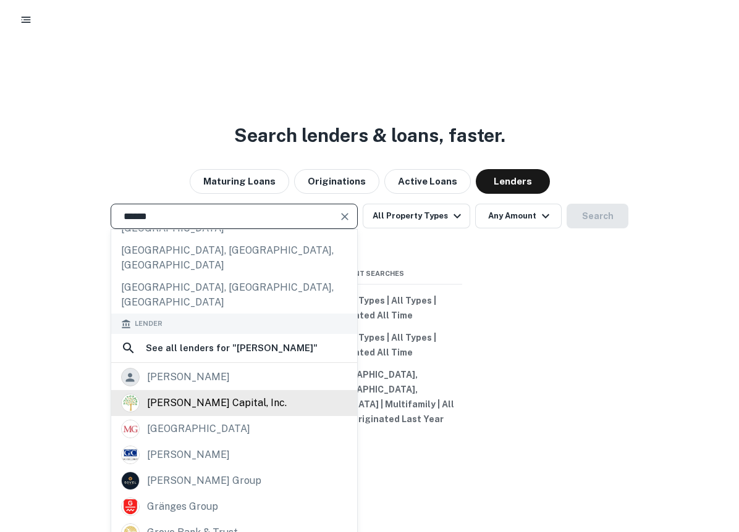
type input "******"
click at [188, 394] on div "[PERSON_NAME] capital, inc." at bounding box center [217, 403] width 140 height 19
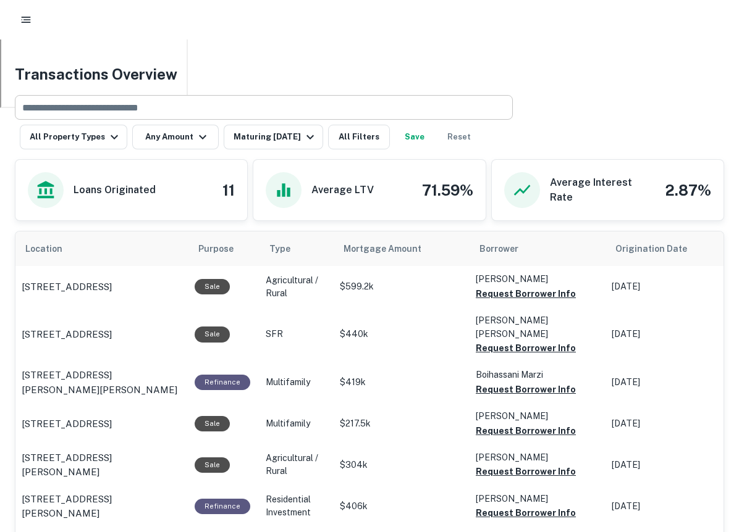
scroll to position [547, 0]
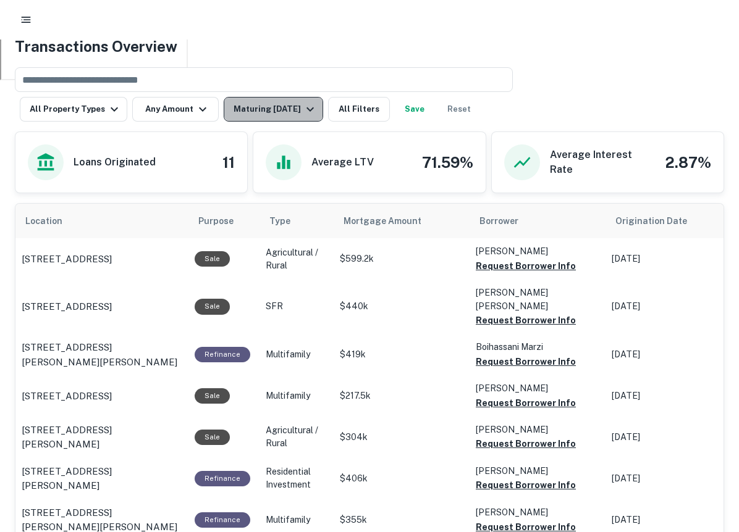
click at [304, 117] on button "Maturing In 1 Year" at bounding box center [273, 109] width 99 height 25
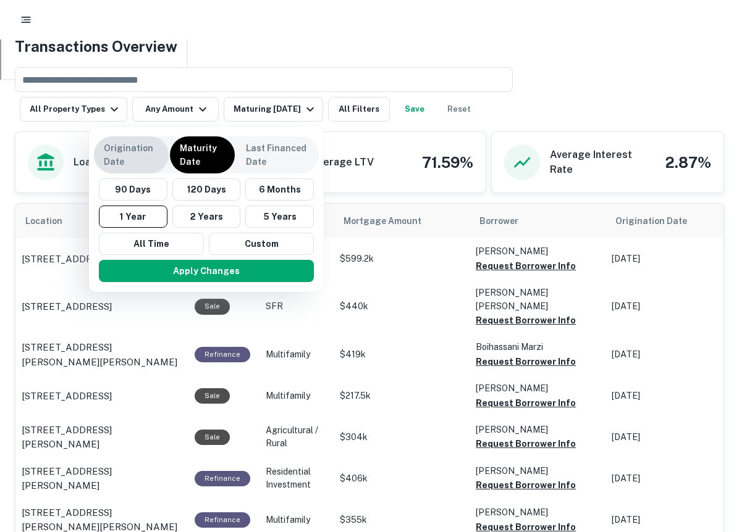
click at [141, 167] on p "Origination Date" at bounding box center [131, 154] width 55 height 27
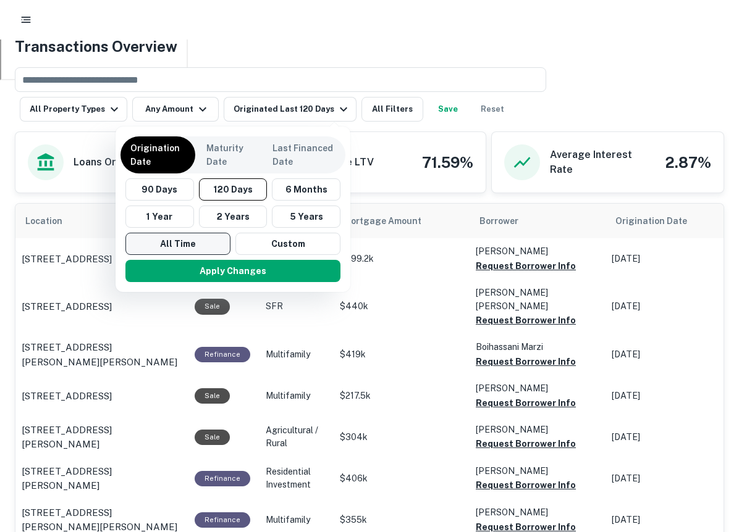
click at [174, 245] on button "All Time" at bounding box center [177, 244] width 105 height 22
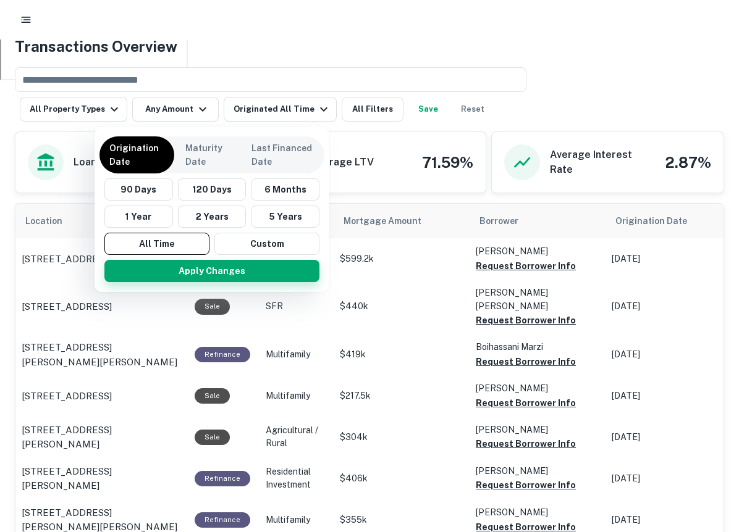
click at [195, 277] on button "Apply Changes" at bounding box center [211, 271] width 215 height 22
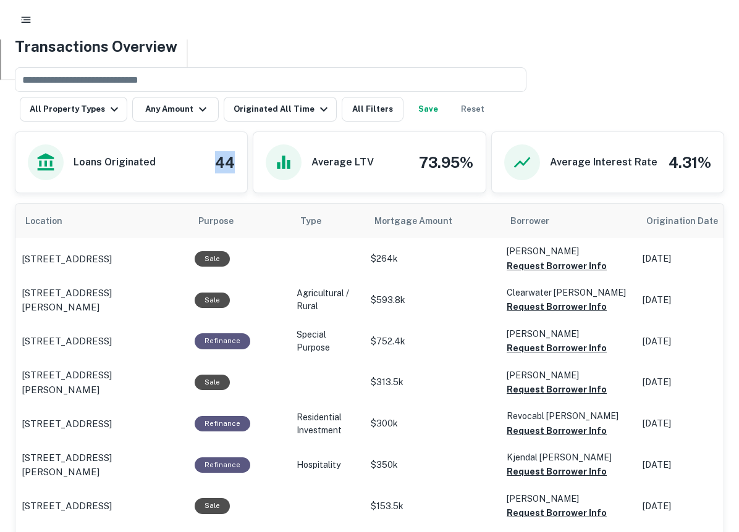
drag, startPoint x: 227, startPoint y: 168, endPoint x: 180, endPoint y: 167, distance: 46.3
click at [182, 167] on div "Loans Originated 44" at bounding box center [131, 162] width 232 height 61
click at [202, 170] on div "Loans Originated 44" at bounding box center [131, 163] width 207 height 36
drag, startPoint x: 202, startPoint y: 170, endPoint x: 275, endPoint y: 170, distance: 73.5
click at [275, 170] on div "Loans Originated 44 Average LTV 73.95% Average Interest Rate 4.31%" at bounding box center [369, 163] width 709 height 62
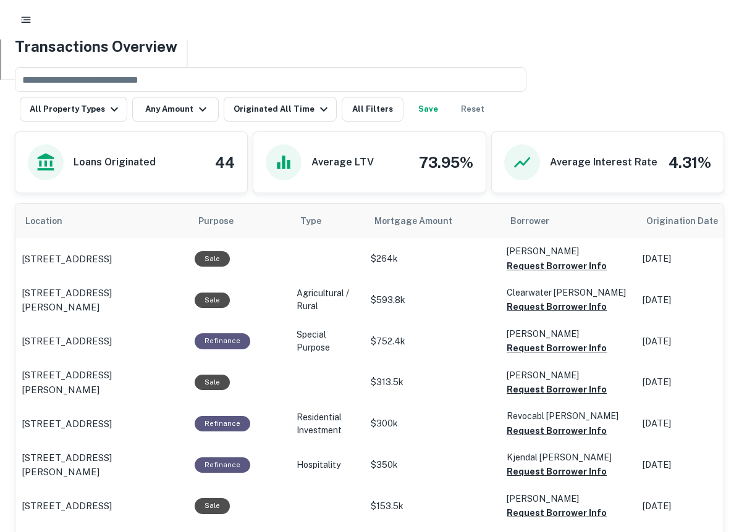
click at [440, 170] on h4 "73.95%" at bounding box center [446, 162] width 54 height 22
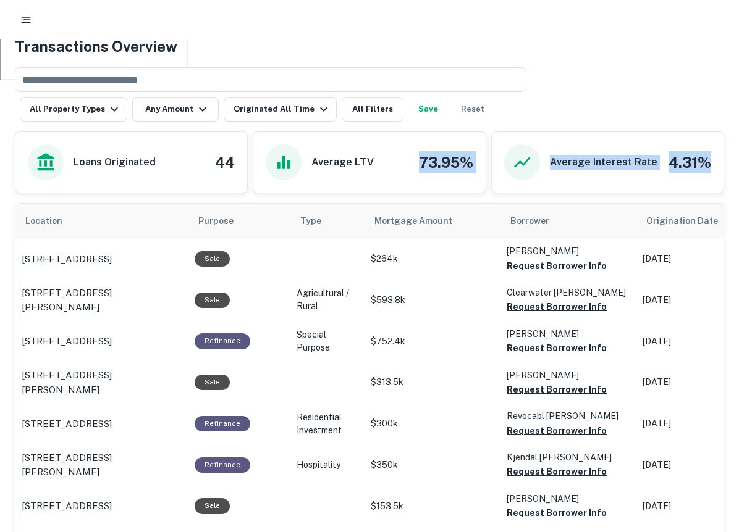
drag, startPoint x: 416, startPoint y: 164, endPoint x: 728, endPoint y: 166, distance: 311.9
click at [728, 166] on div "Back to search Groves Capital, Inc. Save Lender Visit Website Edit Profile Key …" at bounding box center [369, 538] width 739 height 2083
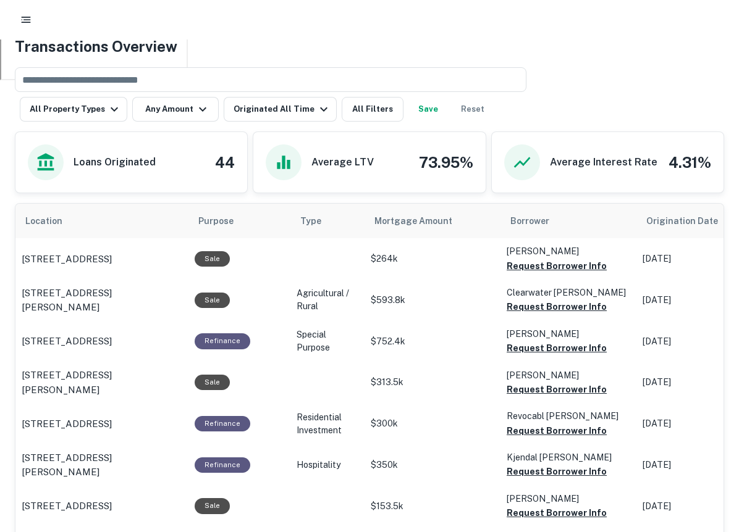
click at [631, 90] on div "​ All Property Types Any Amount Originated All Time All Filters Save Reset" at bounding box center [369, 89] width 709 height 64
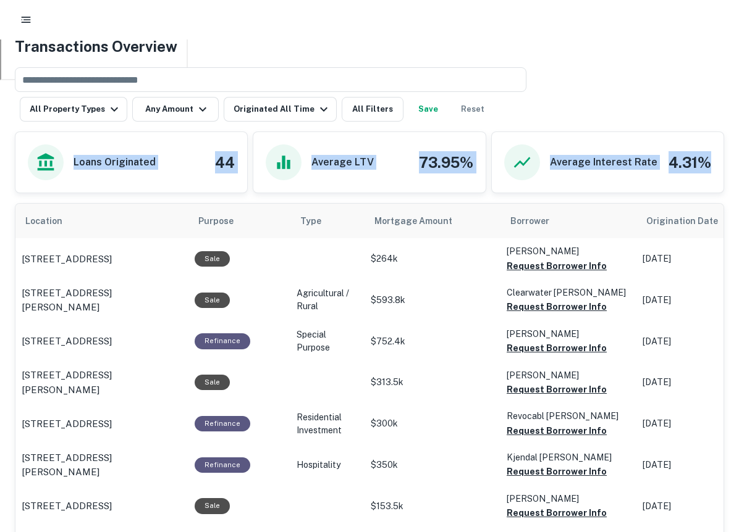
drag, startPoint x: 28, startPoint y: 162, endPoint x: 713, endPoint y: 172, distance: 685.0
click at [713, 172] on div "Loans Originated 44 Average LTV 73.95% Average Interest Rate 4.31%" at bounding box center [369, 163] width 709 height 62
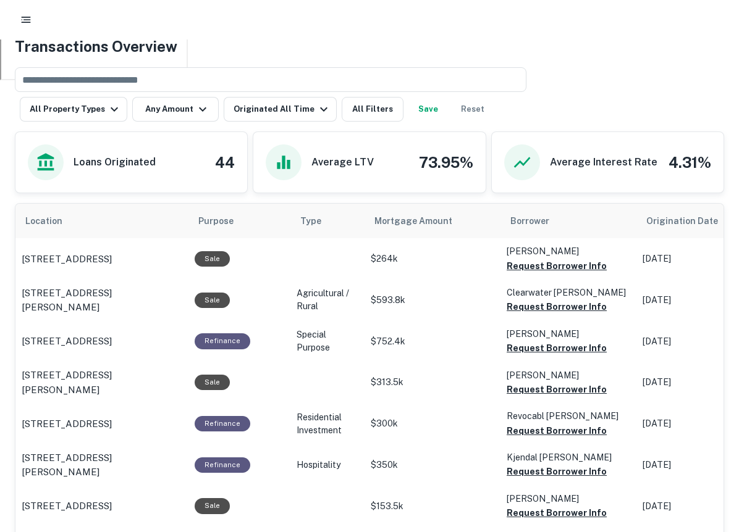
click at [615, 94] on div "​ All Property Types Any Amount Originated All Time All Filters Save Reset" at bounding box center [369, 89] width 709 height 64
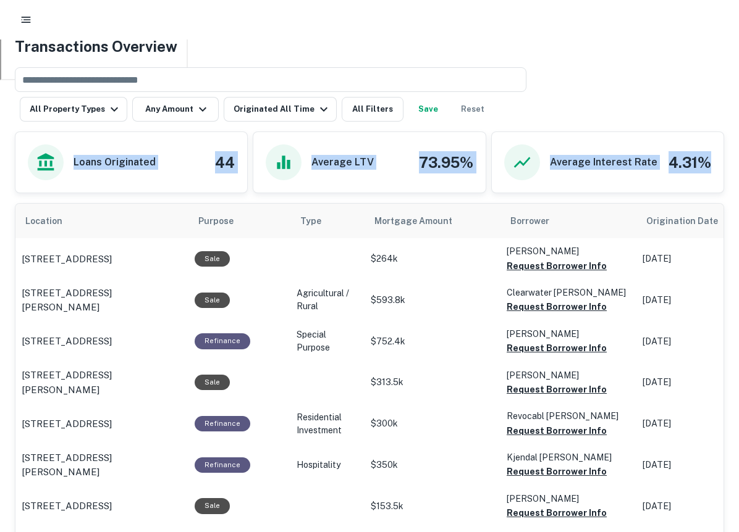
drag, startPoint x: 3, startPoint y: 159, endPoint x: 753, endPoint y: 165, distance: 749.8
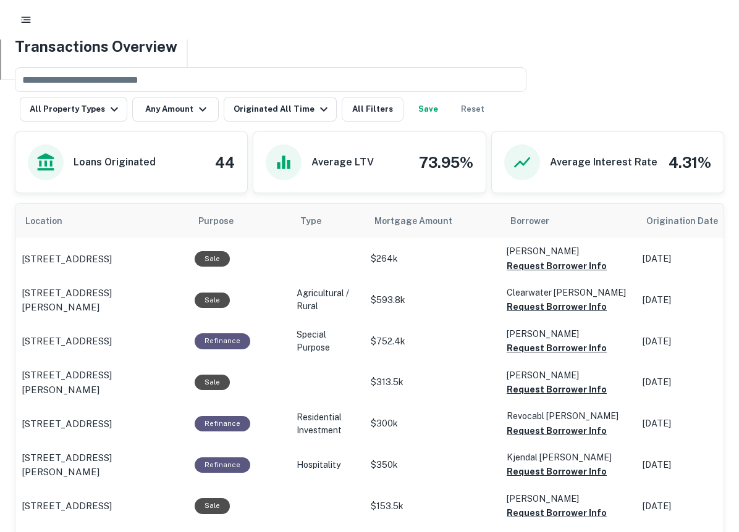
click at [629, 112] on div "​ All Property Types Any Amount Originated All Time All Filters Save Reset" at bounding box center [369, 89] width 709 height 64
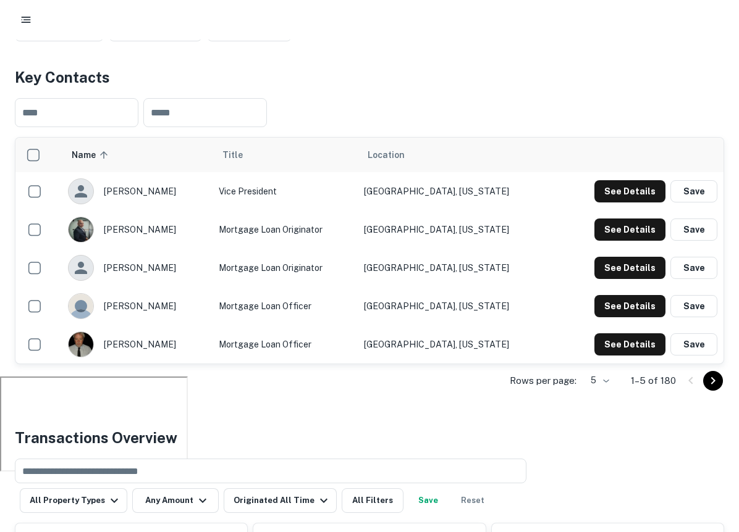
scroll to position [170, 0]
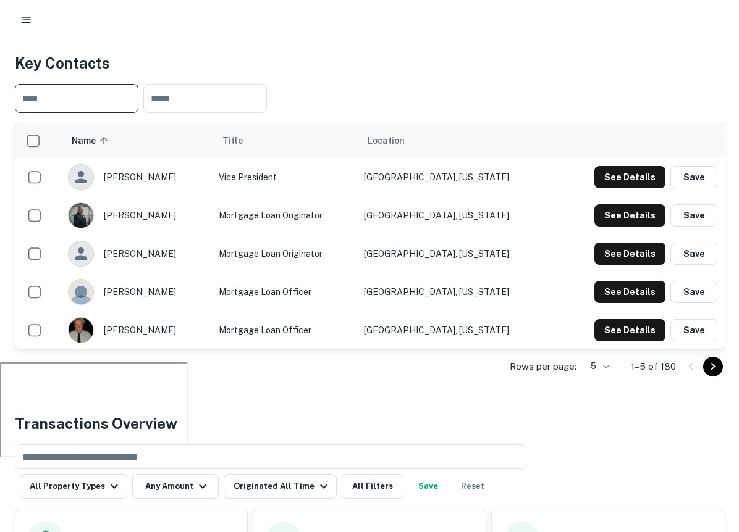
click at [87, 97] on input "text" at bounding box center [77, 98] width 124 height 29
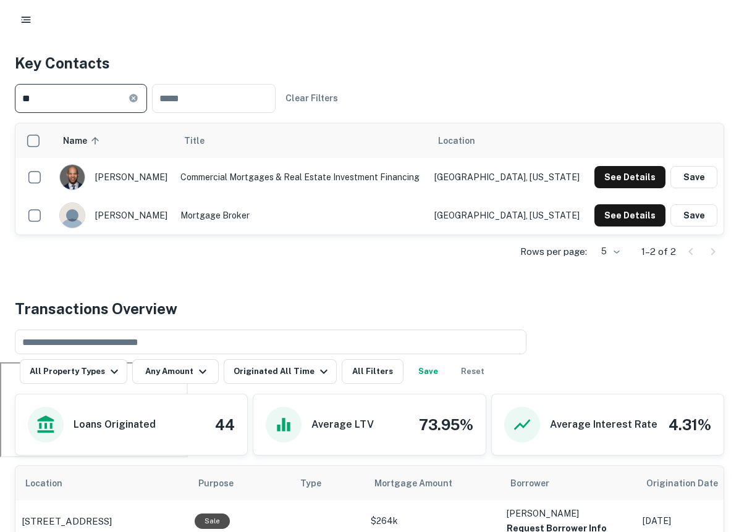
type input "*"
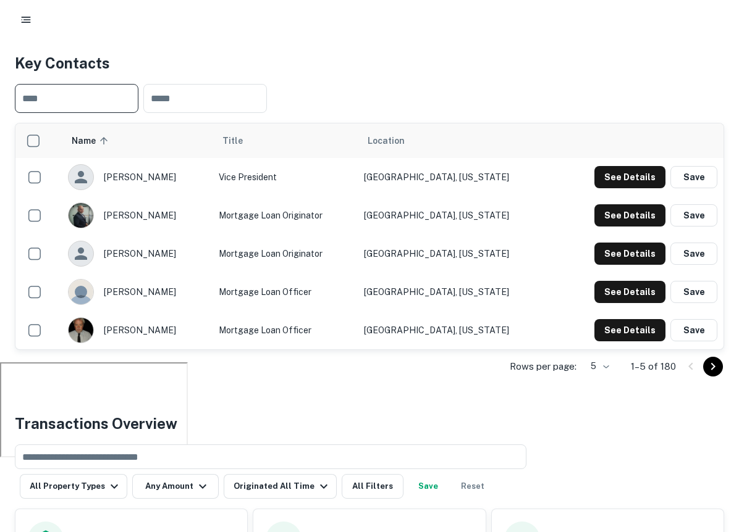
click at [340, 85] on div "​ ​" at bounding box center [369, 98] width 709 height 49
click at [458, 78] on div "​ ​" at bounding box center [369, 98] width 709 height 49
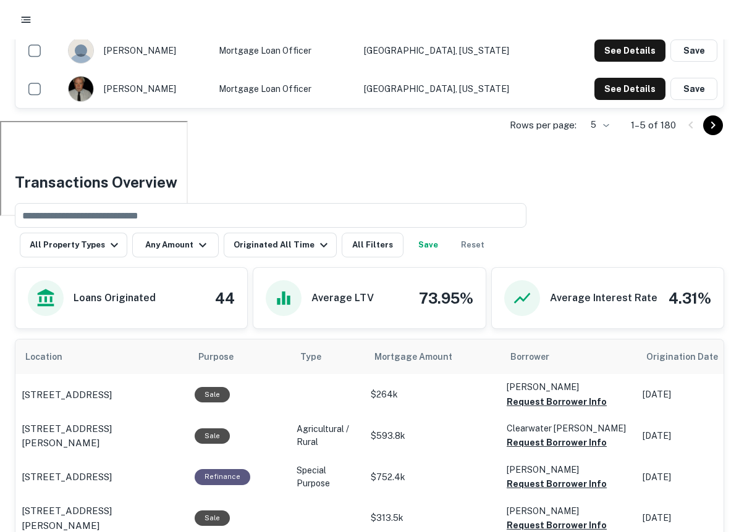
scroll to position [412, 0]
click at [462, 244] on button "Reset" at bounding box center [473, 244] width 40 height 25
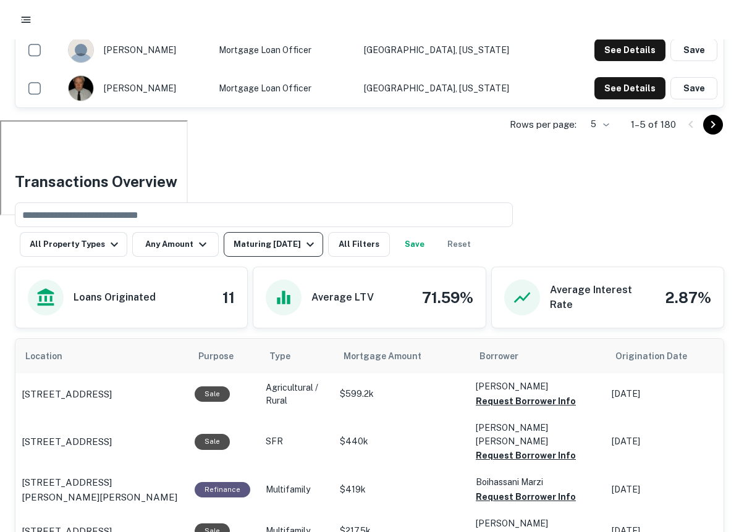
click at [303, 241] on icon "button" at bounding box center [310, 244] width 15 height 15
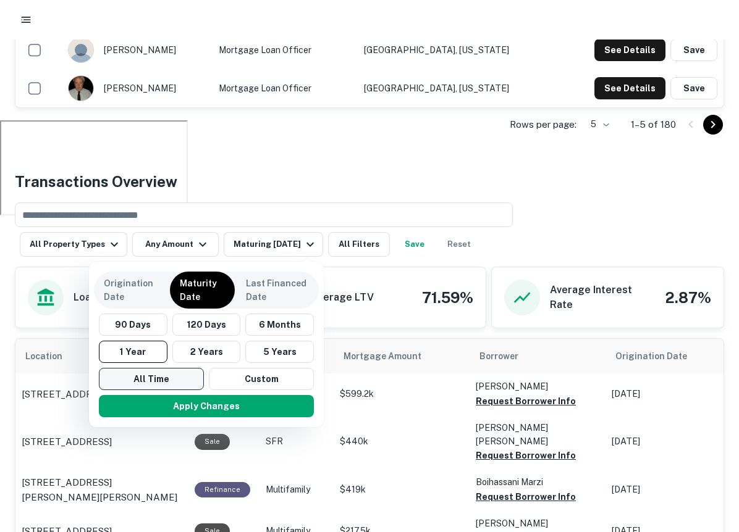
click at [161, 372] on button "All Time" at bounding box center [151, 379] width 105 height 22
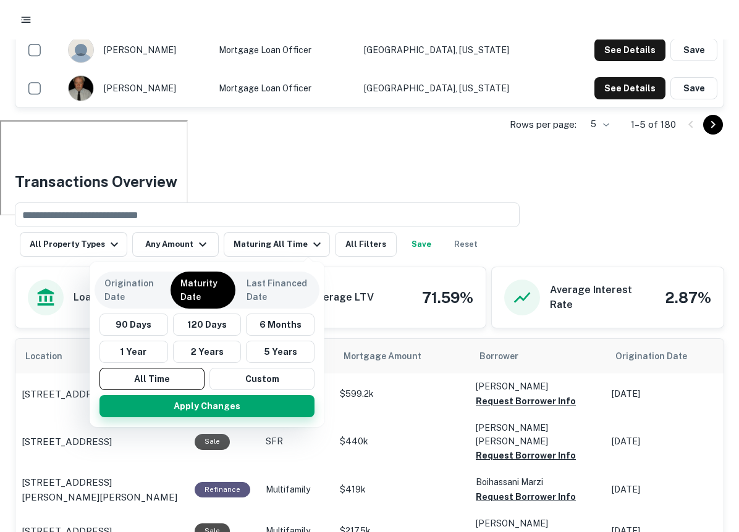
click at [199, 410] on button "Apply Changes" at bounding box center [206, 406] width 215 height 22
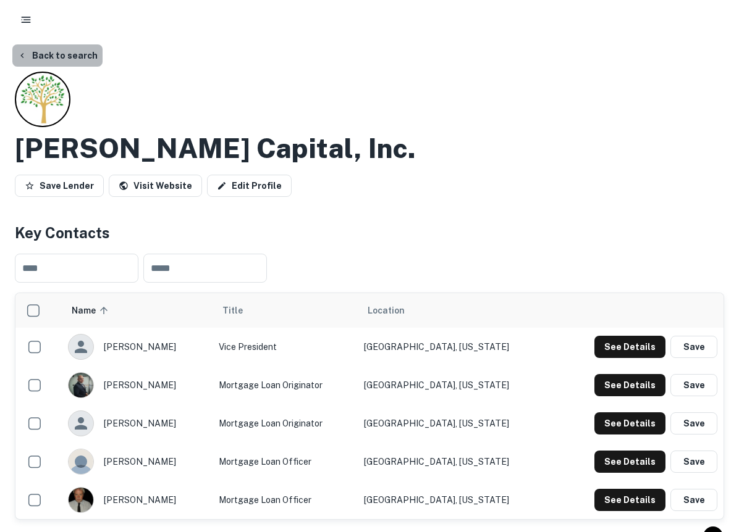
click at [64, 54] on button "Back to search" at bounding box center [57, 55] width 90 height 22
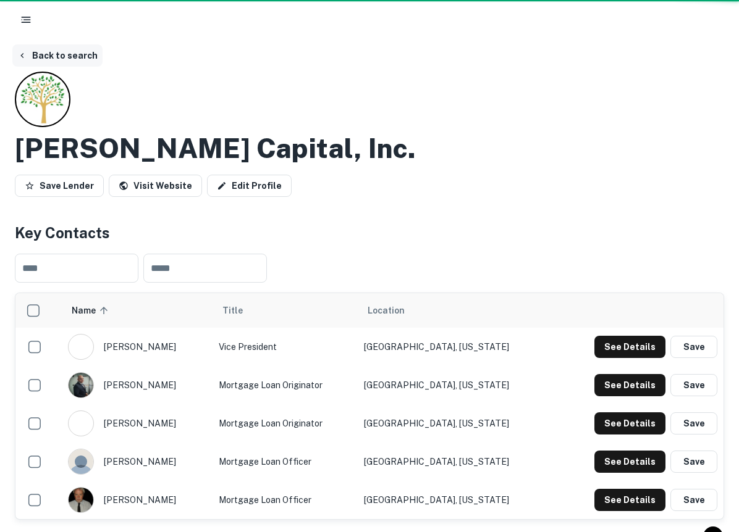
scroll to position [412, 0]
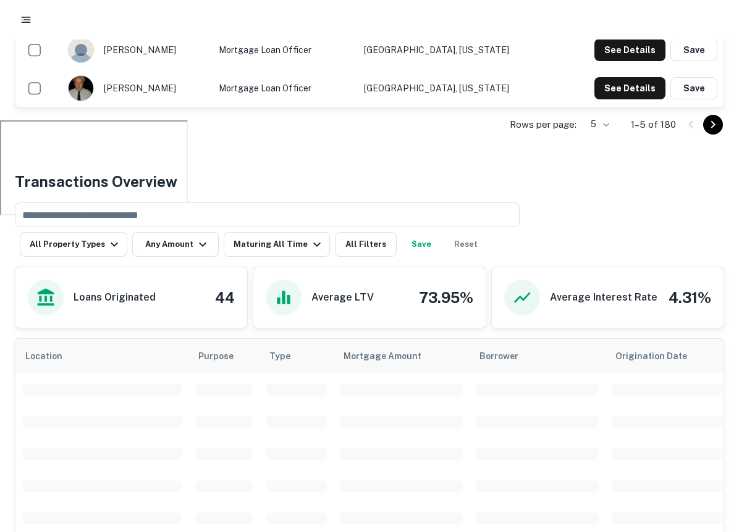
click at [15, 11] on div at bounding box center [369, 20] width 709 height 22
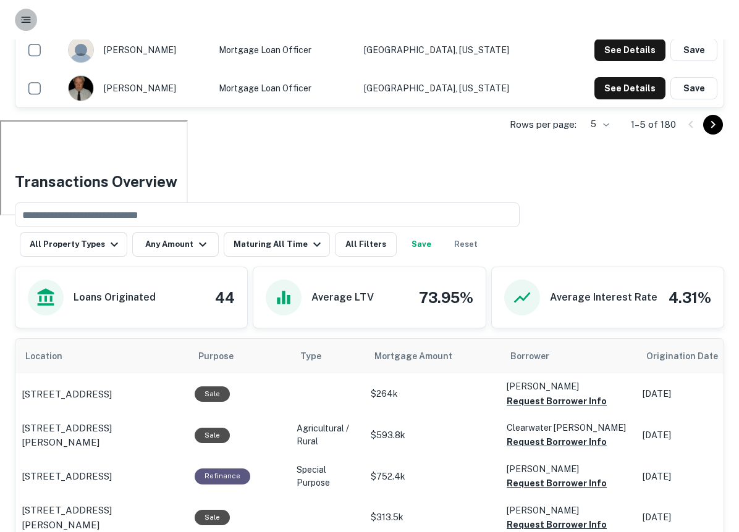
click at [27, 22] on rect "button" at bounding box center [26, 22] width 9 height 1
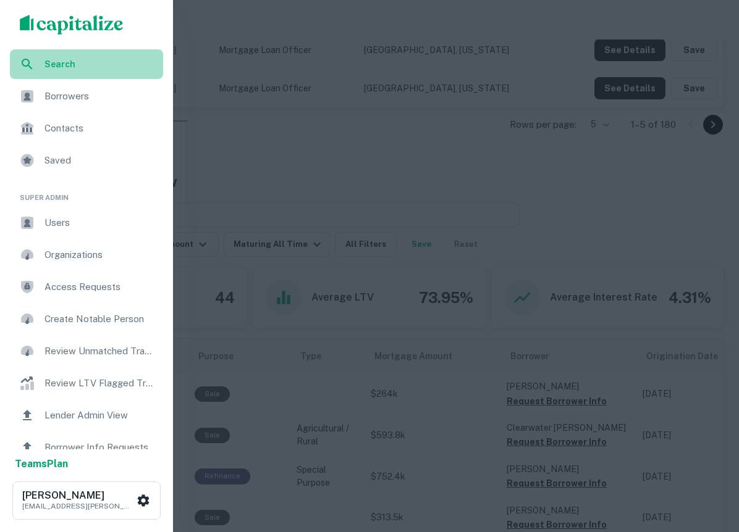
click at [71, 67] on span "Search" at bounding box center [99, 64] width 111 height 14
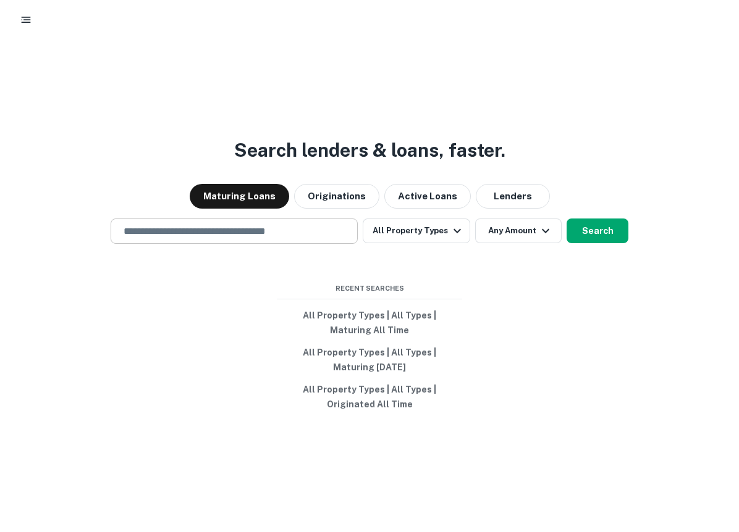
click at [216, 230] on input "text" at bounding box center [234, 231] width 236 height 14
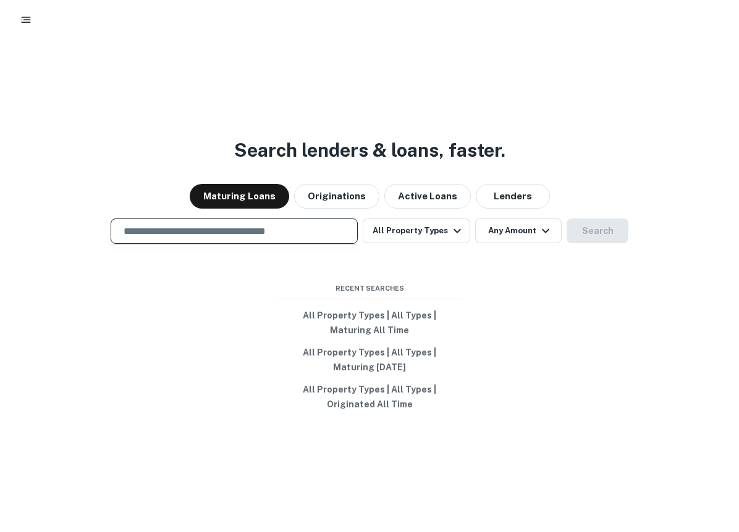
type input "**********"
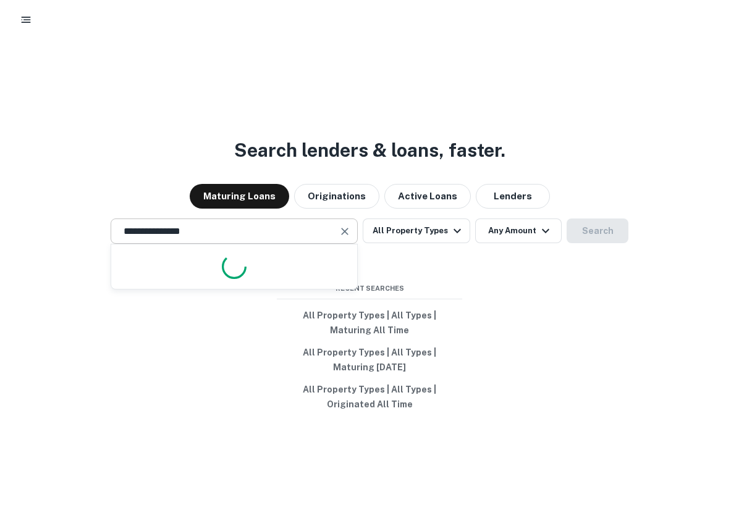
click at [271, 259] on div at bounding box center [234, 267] width 246 height 44
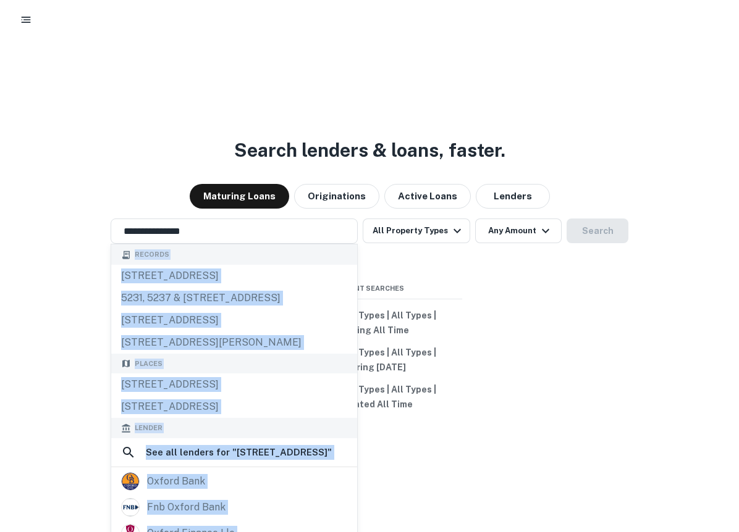
click at [267, 245] on div "Records" at bounding box center [234, 255] width 246 height 20
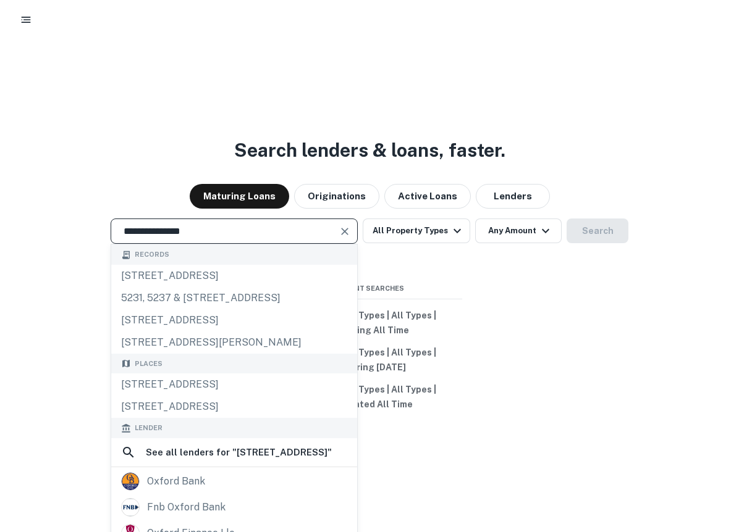
click at [260, 238] on input "**********" at bounding box center [224, 231] width 217 height 14
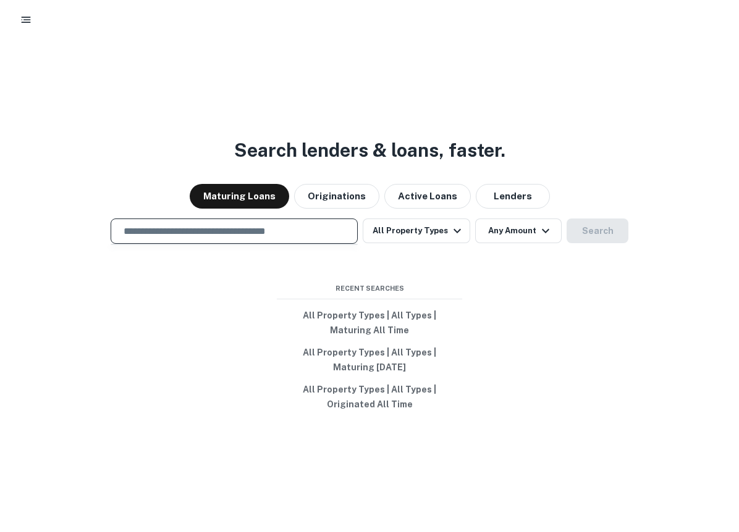
drag, startPoint x: 598, startPoint y: 300, endPoint x: 591, endPoint y: 300, distance: 6.8
click at [598, 300] on div "Search lenders & loans, faster. Maturing Loans Originations Active Loans Lender…" at bounding box center [369, 320] width 739 height 532
click at [318, 233] on input "text" at bounding box center [234, 231] width 236 height 14
click at [291, 262] on div at bounding box center [234, 275] width 247 height 62
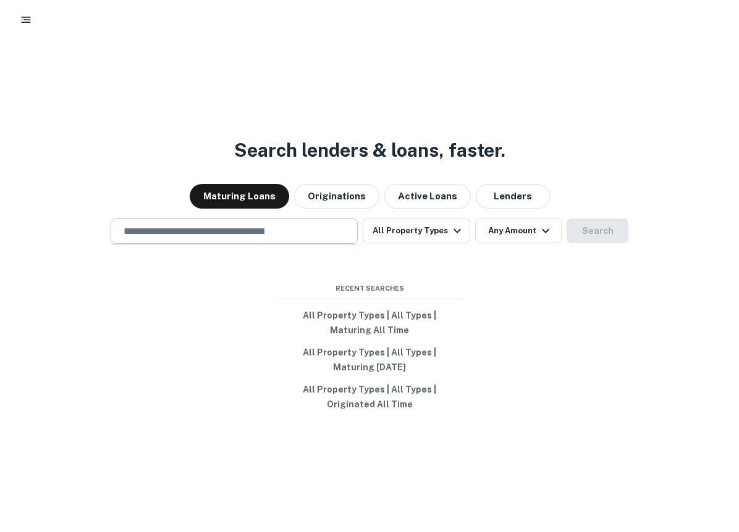
click at [271, 241] on div "​" at bounding box center [234, 231] width 247 height 25
type input "*"
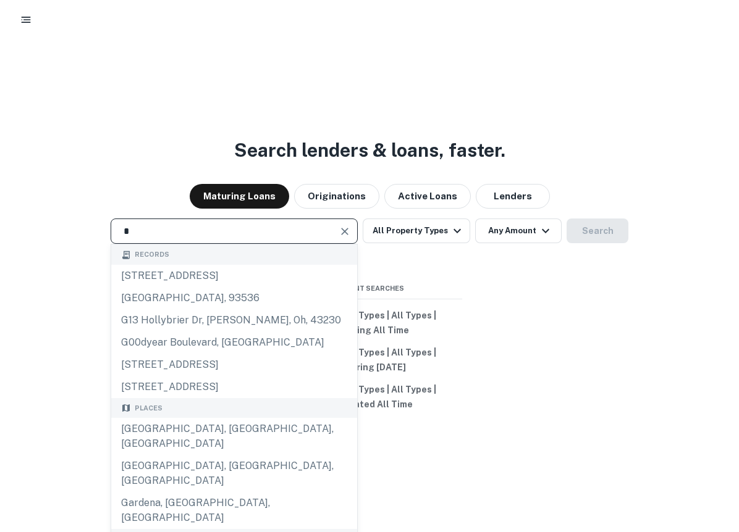
click at [243, 240] on div "* ​" at bounding box center [234, 231] width 247 height 25
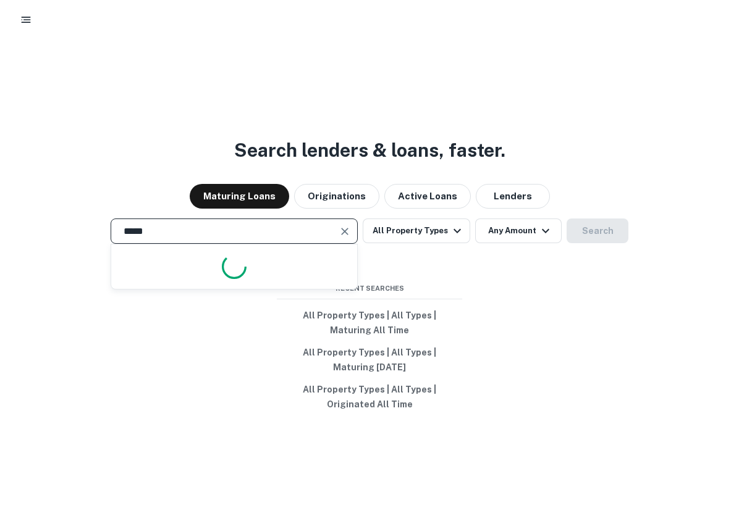
type input "******"
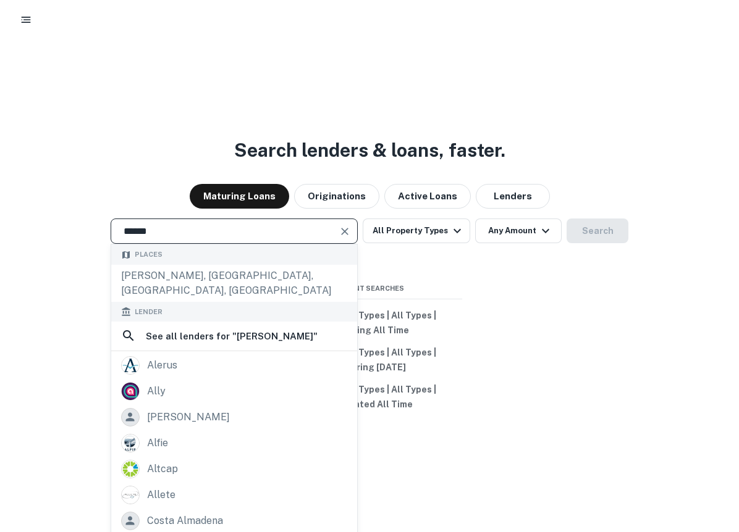
click at [351, 230] on icon "Clear" at bounding box center [344, 231] width 12 height 12
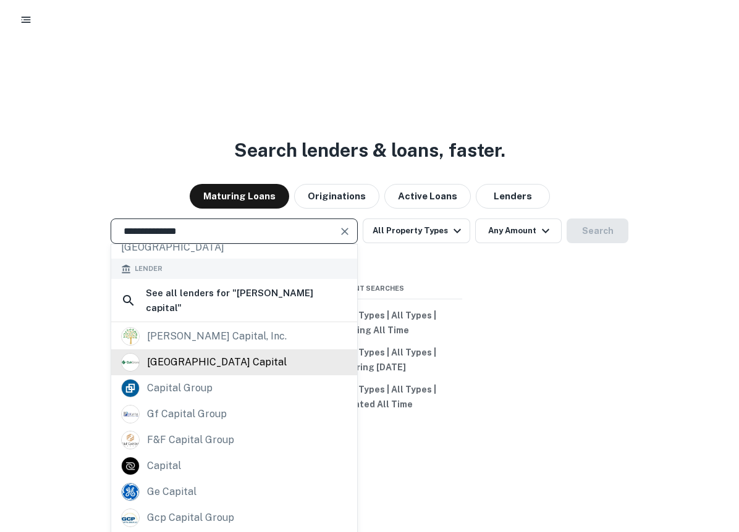
scroll to position [44, 0]
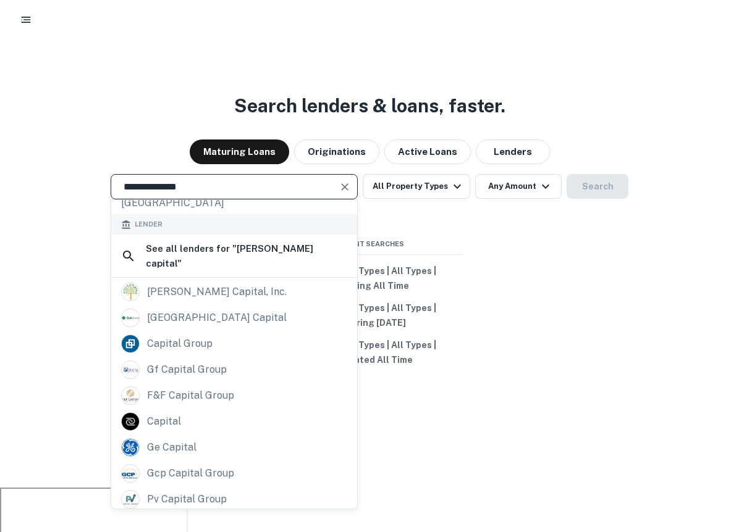
type input "**********"
click at [482, 405] on div "**********" at bounding box center [369, 276] width 739 height 532
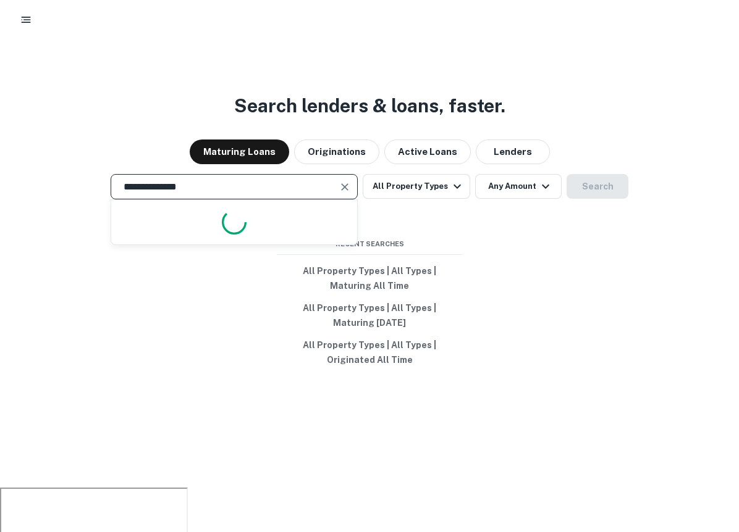
click at [211, 192] on input "**********" at bounding box center [224, 187] width 217 height 14
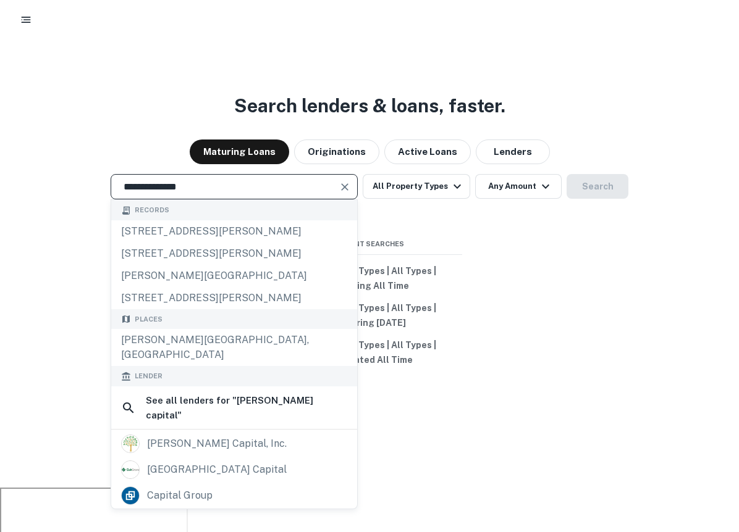
click at [211, 192] on input "**********" at bounding box center [224, 187] width 217 height 14
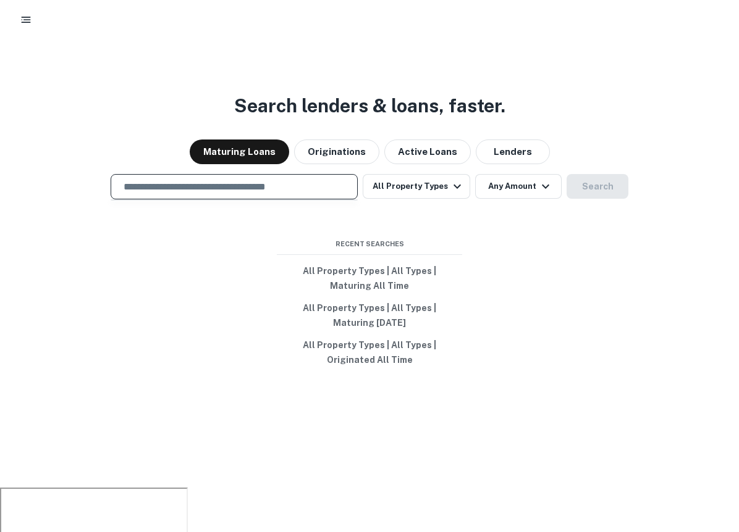
click at [114, 130] on div "Search lenders & loans, faster. Maturing Loans Originations Active Loans Lender…" at bounding box center [369, 276] width 739 height 532
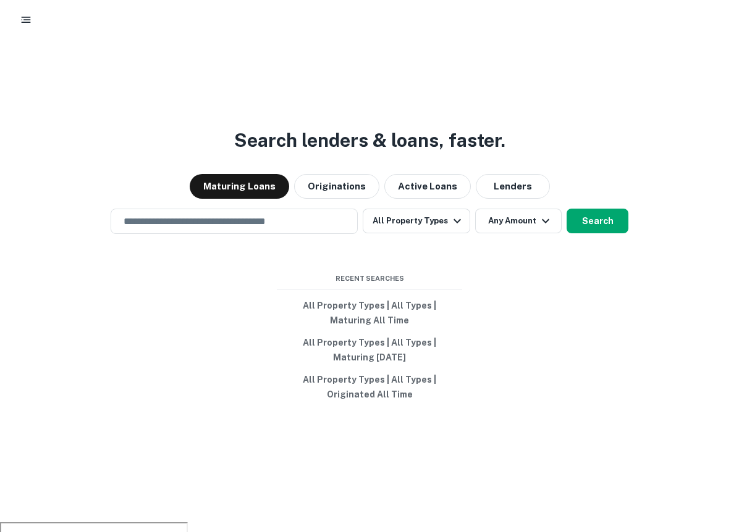
scroll to position [0, 0]
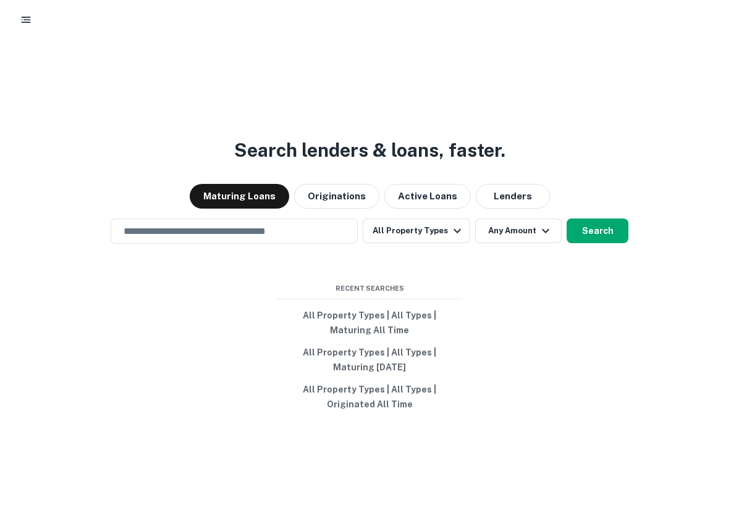
click at [327, 218] on div "Search lenders & loans, faster. Maturing Loans Originations Active Loans Lender…" at bounding box center [369, 320] width 739 height 532
click at [327, 231] on input "text" at bounding box center [234, 231] width 236 height 14
click at [248, 309] on div "Search lenders & loans, faster. Maturing Loans Originations Active Loans Lender…" at bounding box center [369, 320] width 739 height 532
click at [114, 90] on div "Search lenders & loans, faster. Maturing Loans Originations Active Loans Lender…" at bounding box center [369, 320] width 739 height 532
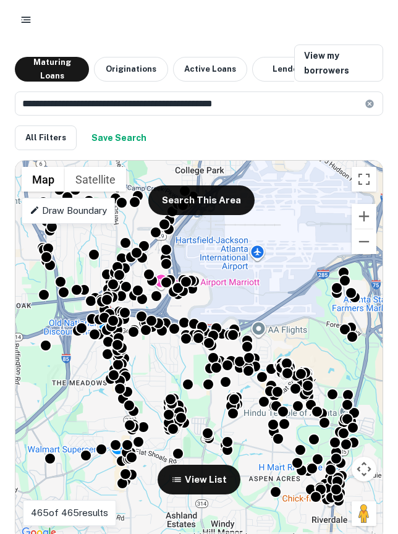
click at [30, 14] on icon "button" at bounding box center [26, 20] width 12 height 12
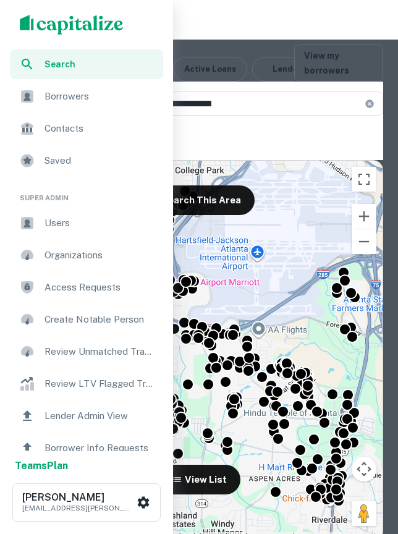
click at [48, 100] on span "Borrowers" at bounding box center [99, 96] width 111 height 15
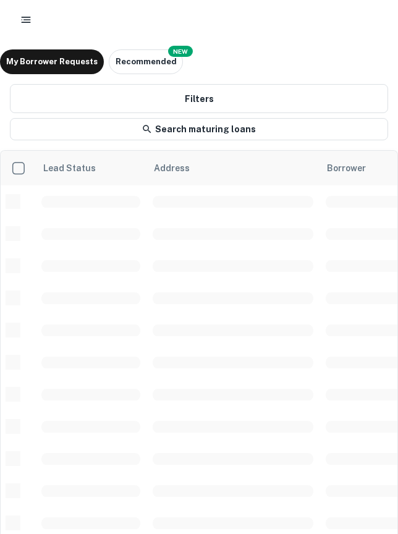
click at [277, 37] on div at bounding box center [199, 20] width 398 height 40
